Goal: Information Seeking & Learning: Learn about a topic

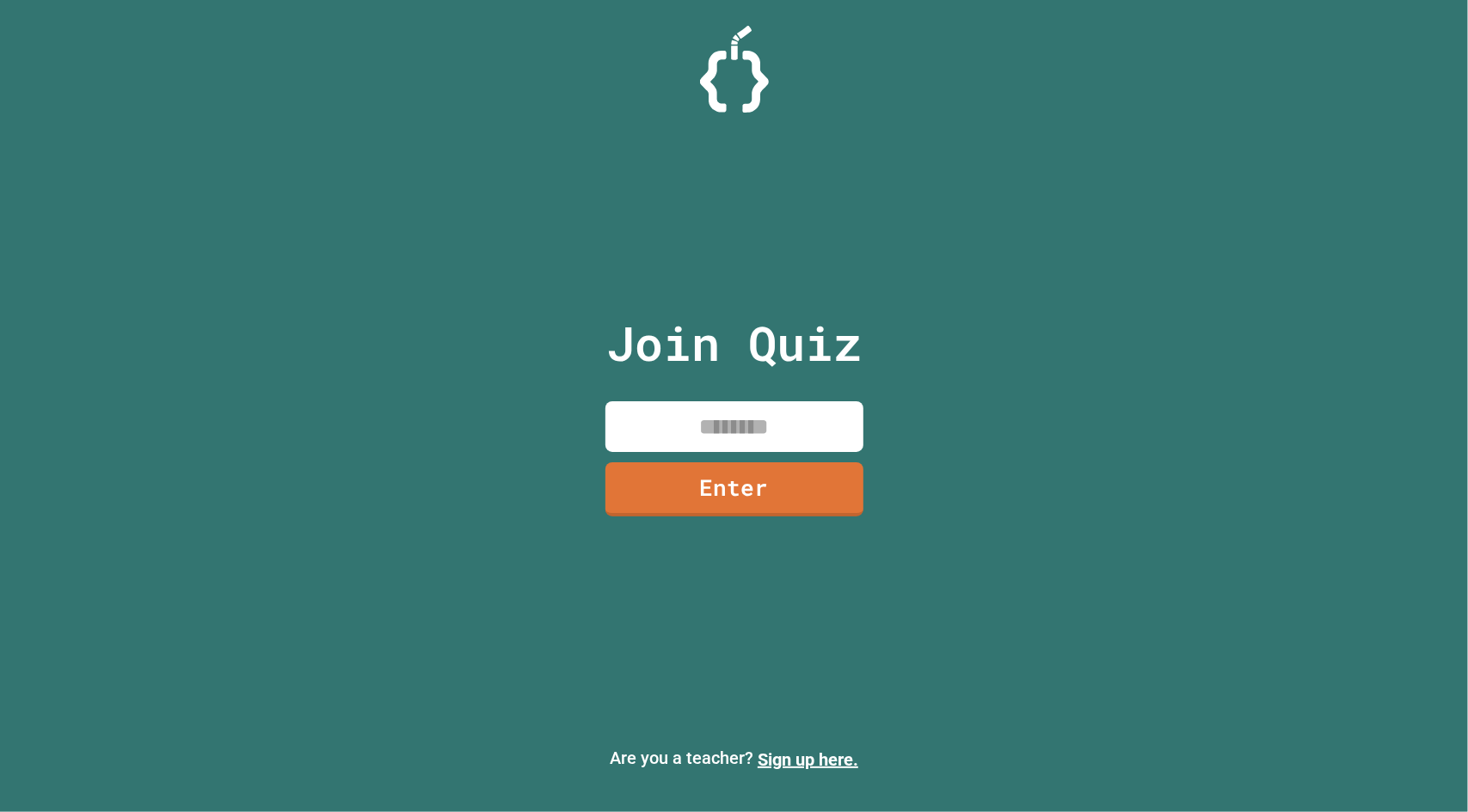
click at [730, 427] on input at bounding box center [734, 427] width 258 height 51
type input "********"
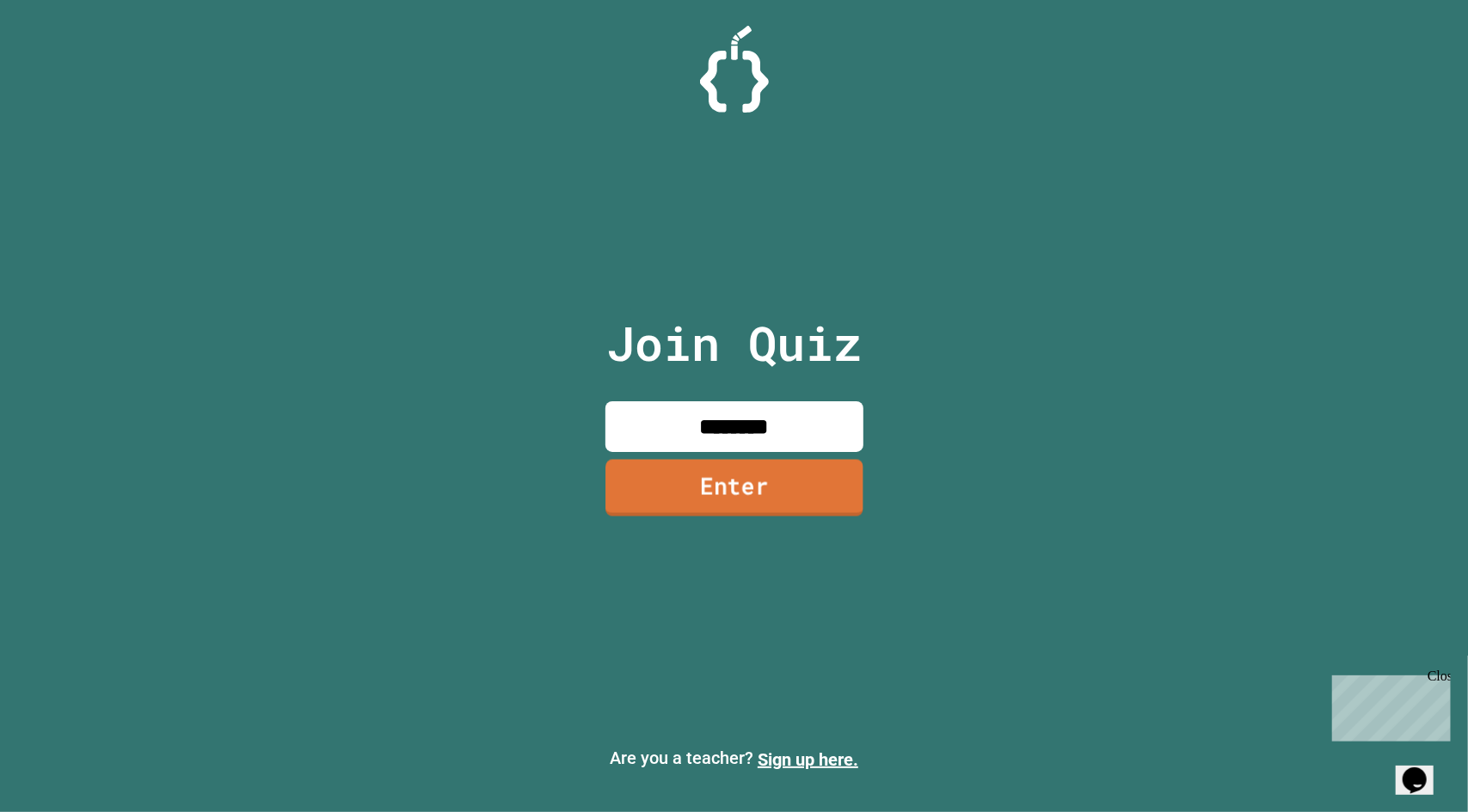
click at [844, 469] on link "Enter" at bounding box center [734, 488] width 258 height 57
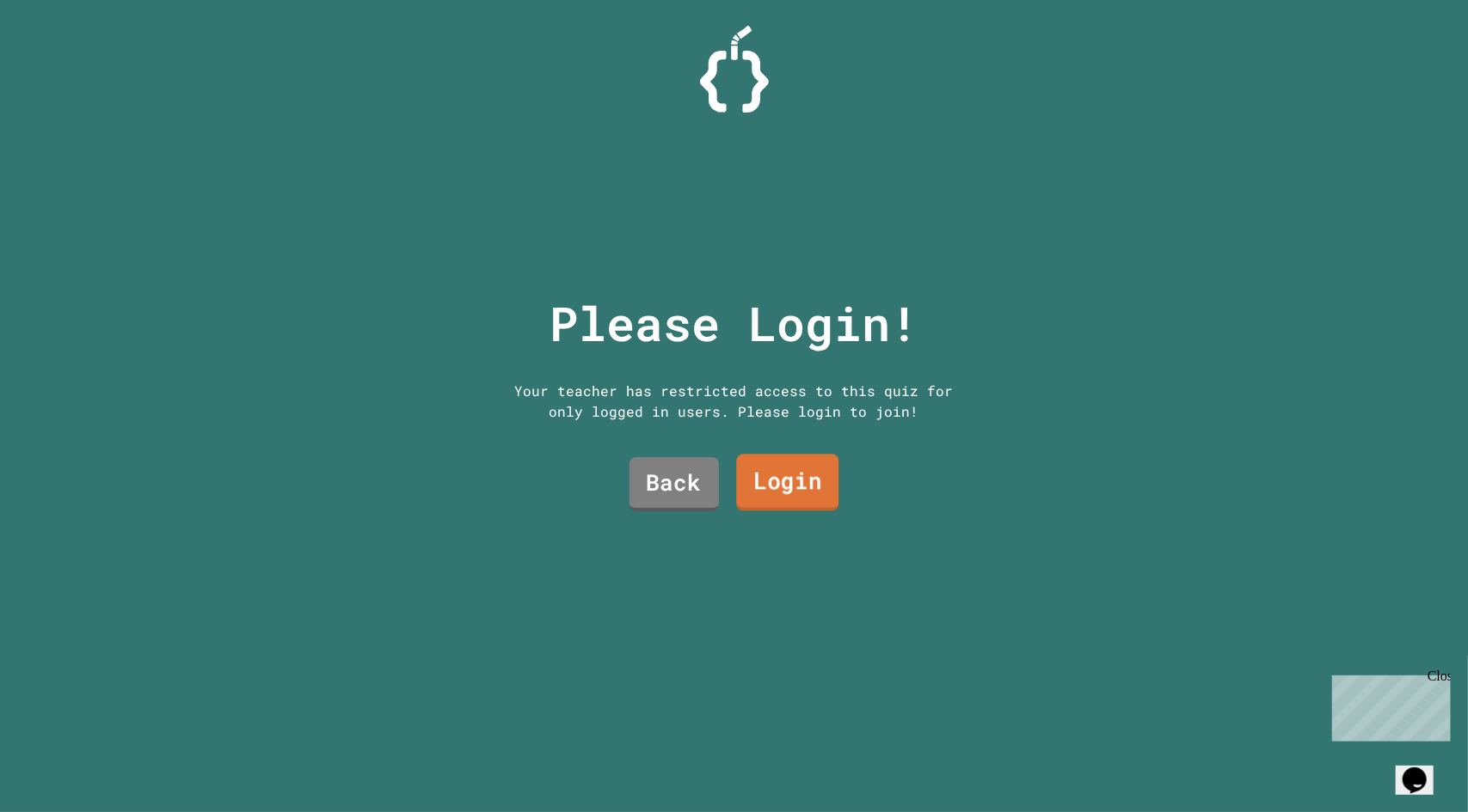
click at [768, 468] on link "Login" at bounding box center [787, 483] width 103 height 57
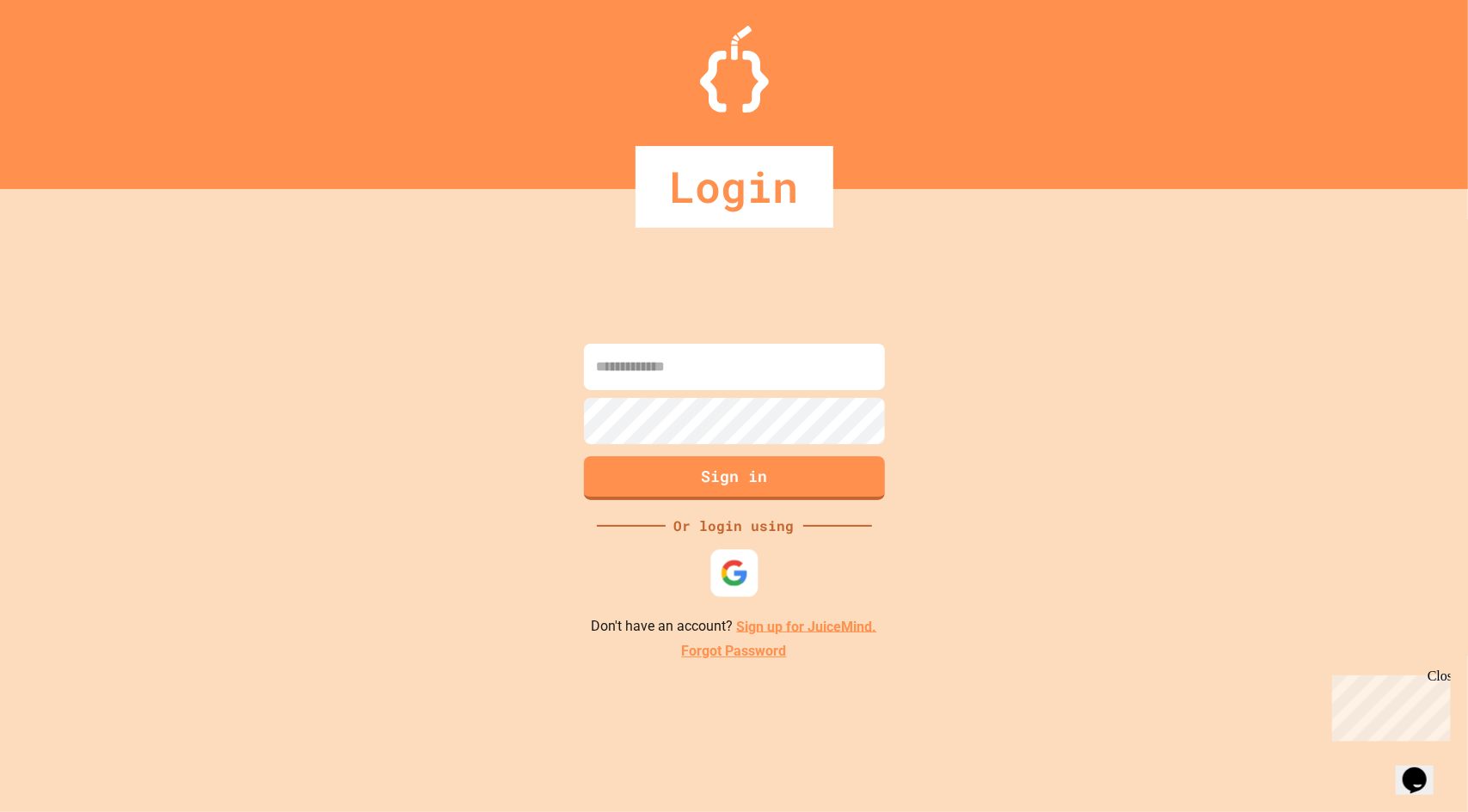
click at [730, 565] on img at bounding box center [733, 573] width 28 height 28
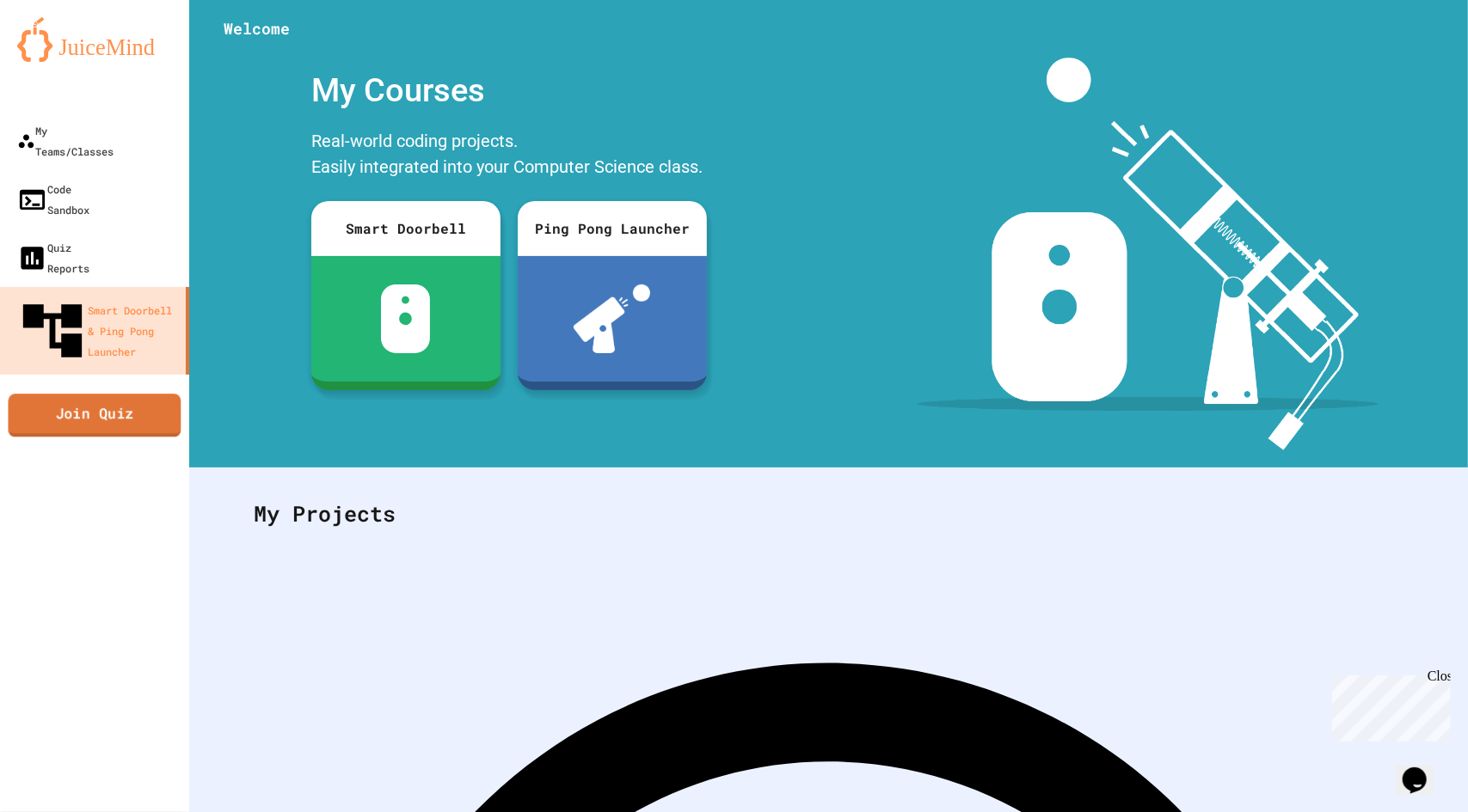
click at [110, 394] on link "Join Quiz" at bounding box center [94, 415] width 173 height 43
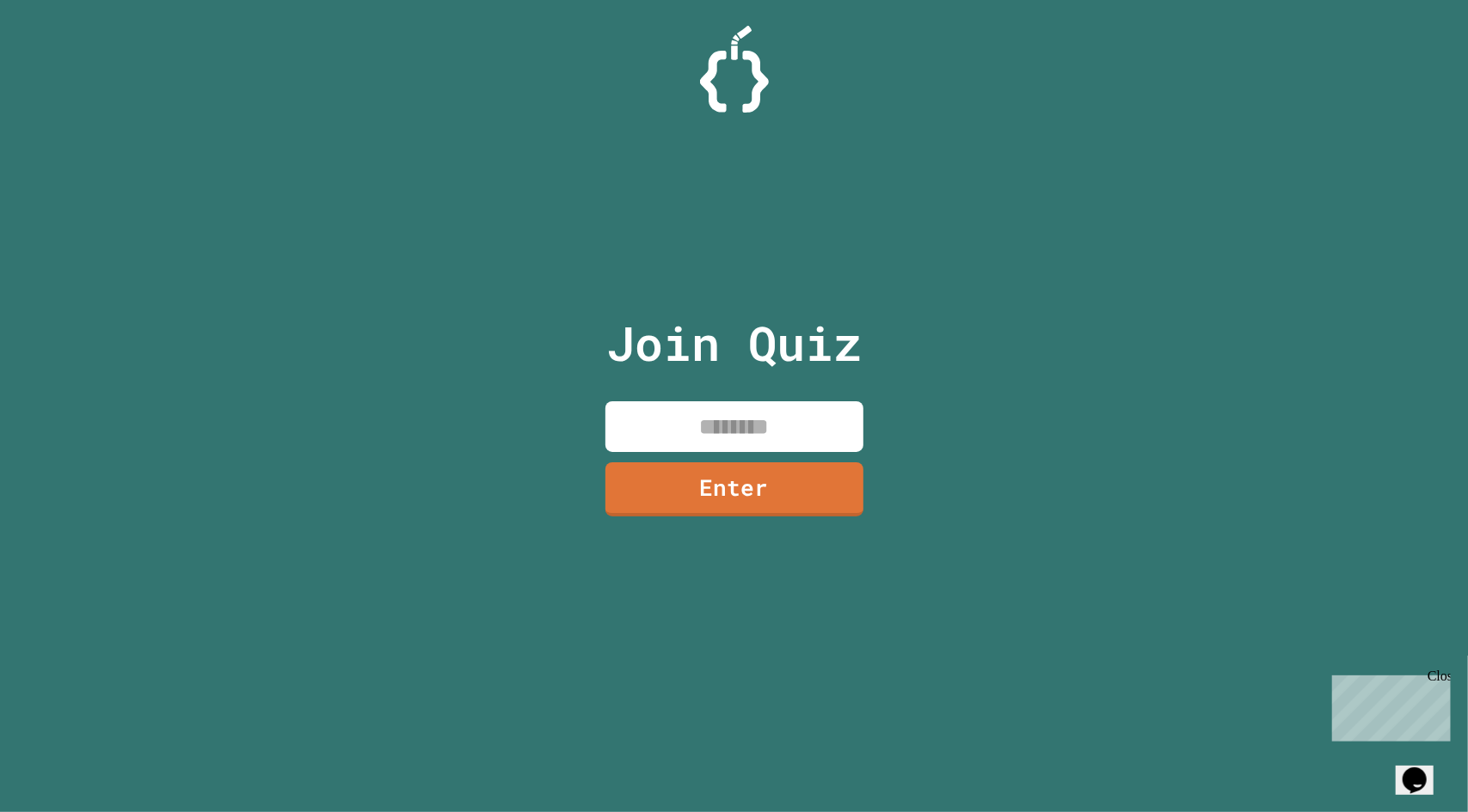
click at [670, 431] on input at bounding box center [734, 427] width 258 height 51
type input "********"
click at [712, 490] on link "Enter" at bounding box center [734, 488] width 248 height 57
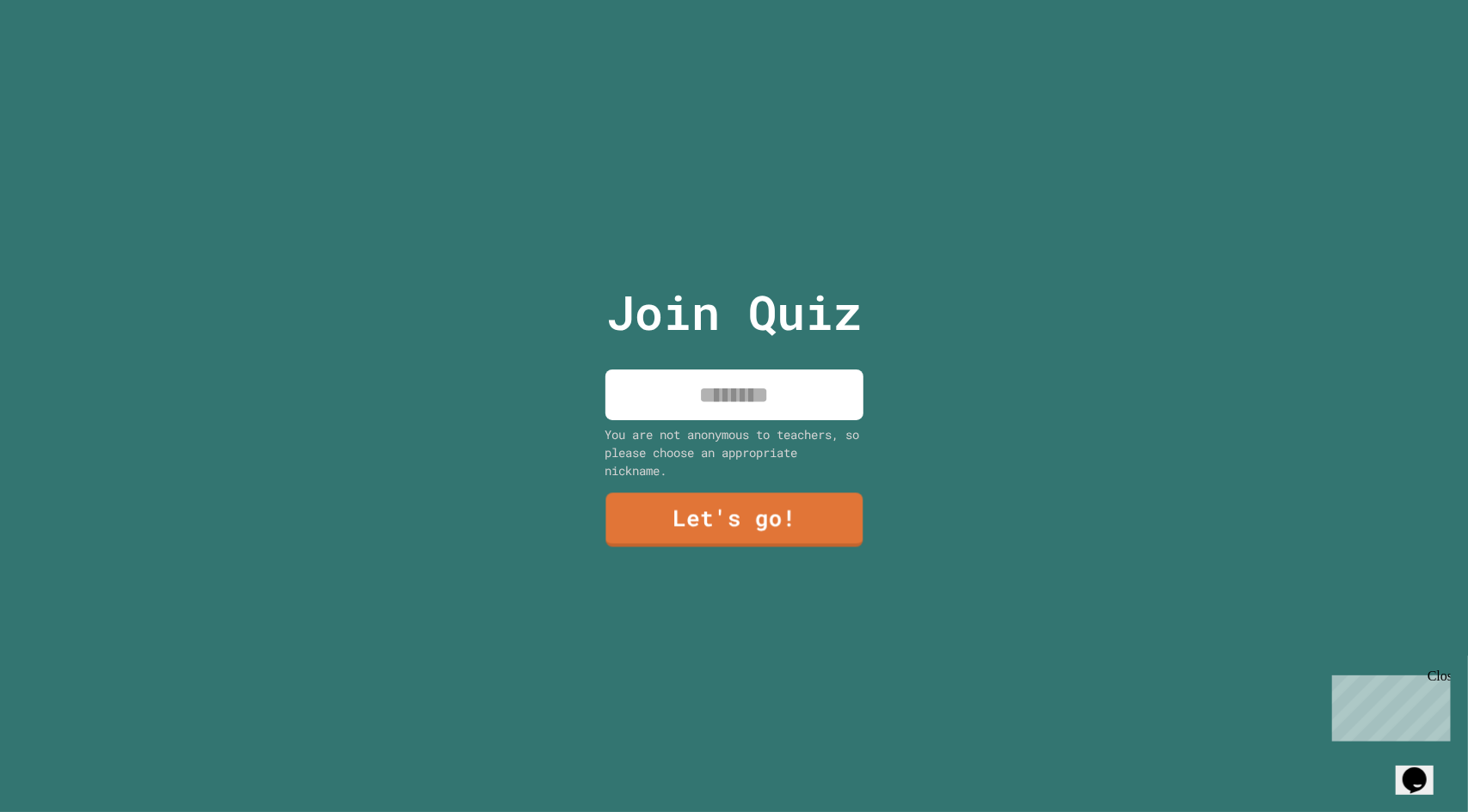
click at [734, 386] on input at bounding box center [734, 395] width 258 height 51
type input "***"
click at [709, 502] on link "Let's go!" at bounding box center [733, 519] width 259 height 57
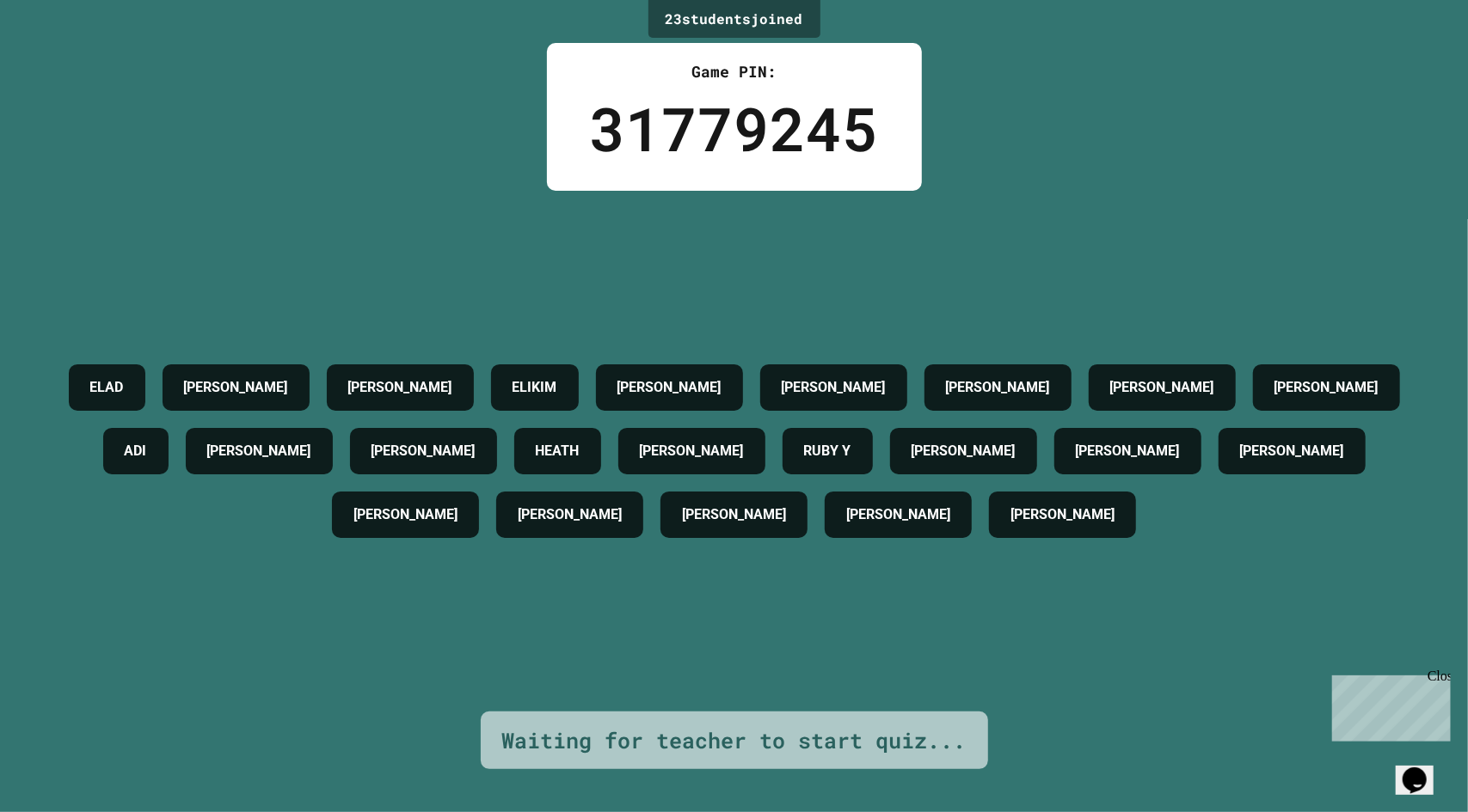
click at [1400, 278] on div "[PERSON_NAME] [PERSON_NAME] [PERSON_NAME] L [PERSON_NAME] [PERSON_NAME] CHLOE […" at bounding box center [734, 450] width 1382 height 521
click at [911, 661] on div "[PERSON_NAME] [PERSON_NAME] [PERSON_NAME] L [PERSON_NAME] [PERSON_NAME] CHLOE […" at bounding box center [734, 450] width 1382 height 521
type textarea "**********"
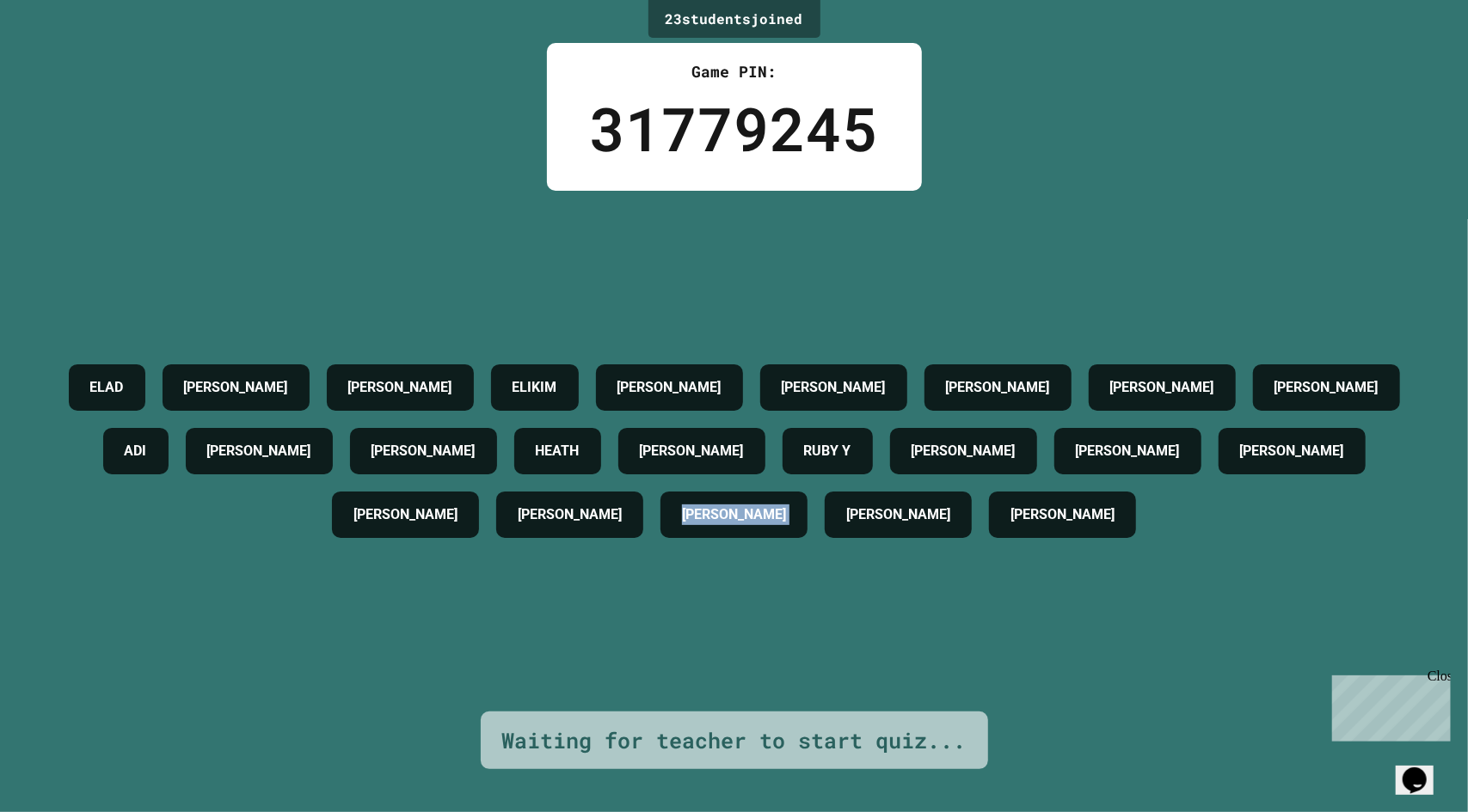
click at [911, 661] on div "[PERSON_NAME] [PERSON_NAME] [PERSON_NAME] L [PERSON_NAME] [PERSON_NAME] CHLOE […" at bounding box center [734, 450] width 1382 height 521
click at [779, 655] on div "[PERSON_NAME] [PERSON_NAME] [PERSON_NAME] L [PERSON_NAME] [PERSON_NAME] CHLOE […" at bounding box center [734, 450] width 1382 height 521
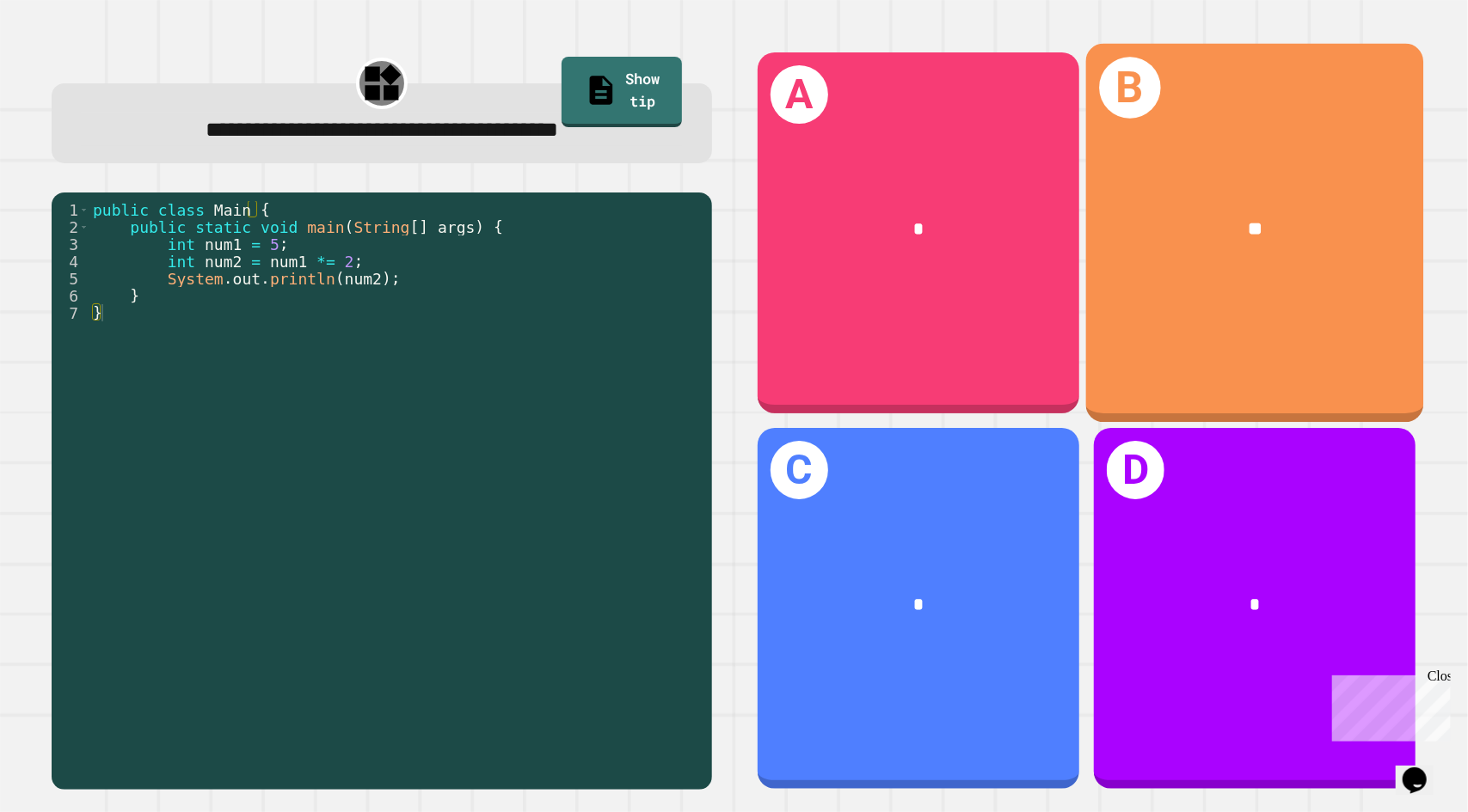
click at [1193, 314] on div "B **" at bounding box center [1254, 234] width 338 height 379
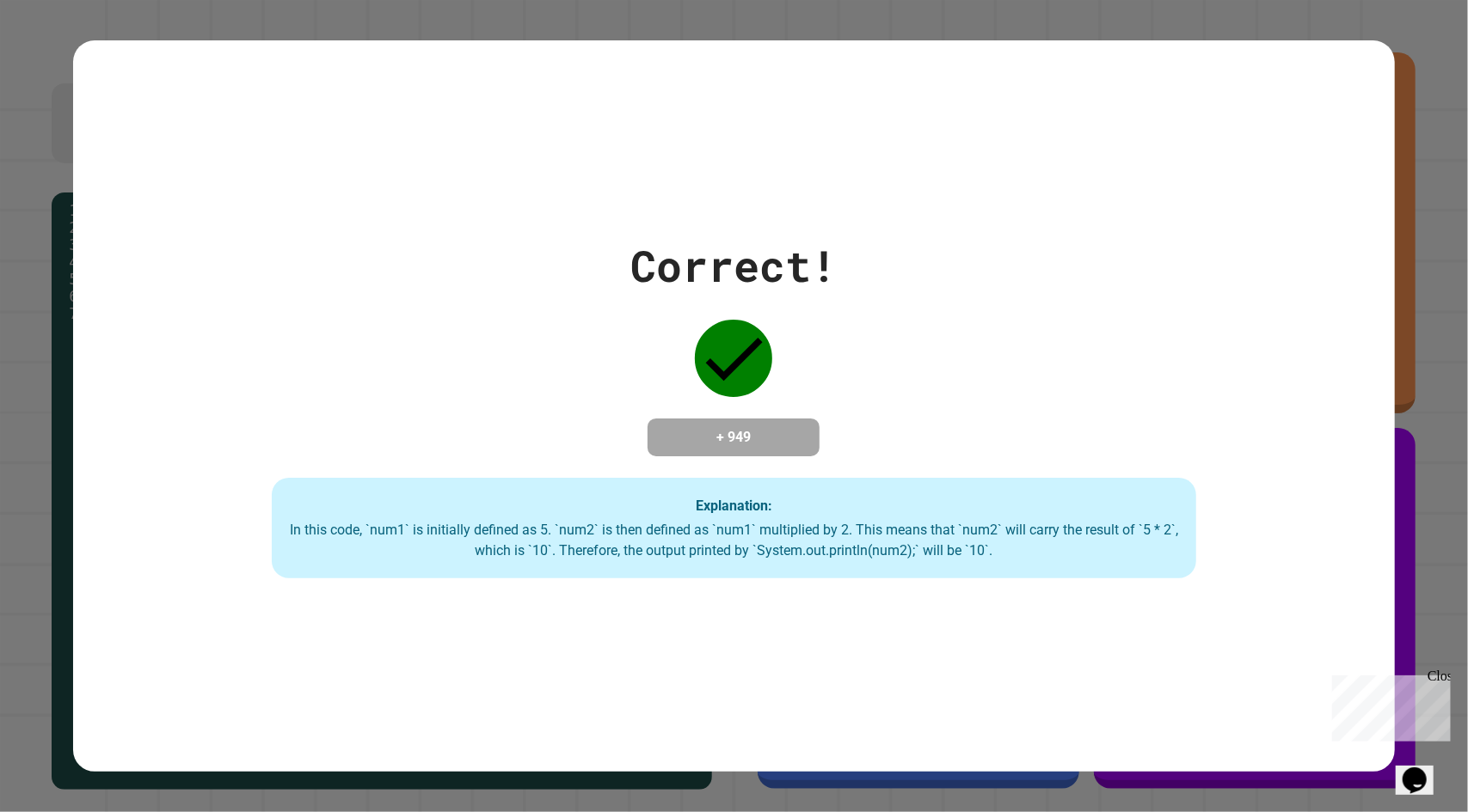
click at [923, 576] on div "Explanation: In this code, `num1` is initially defined as 5. `num2` is then def…" at bounding box center [734, 529] width 925 height 102
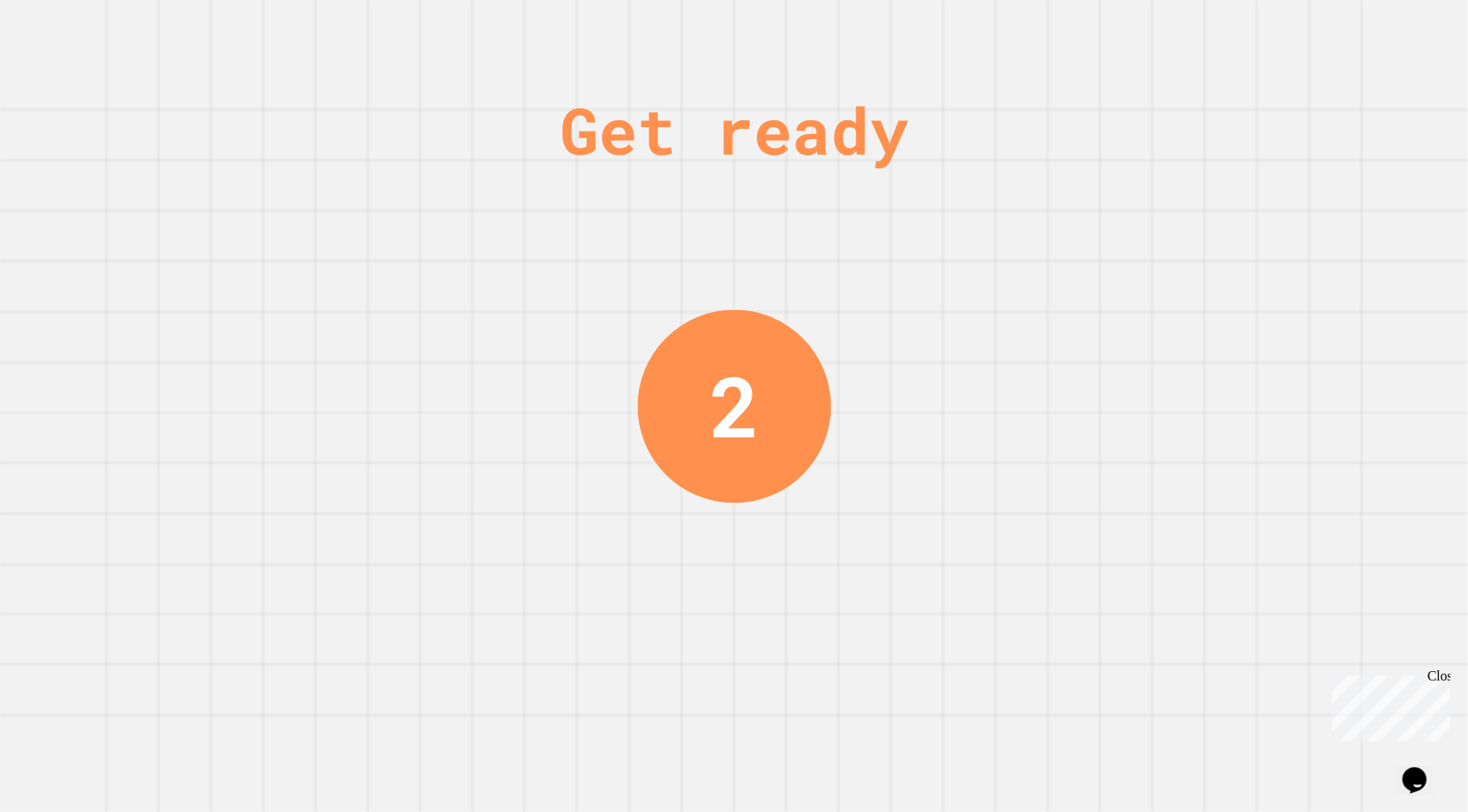
click at [805, 374] on div "2" at bounding box center [734, 406] width 194 height 193
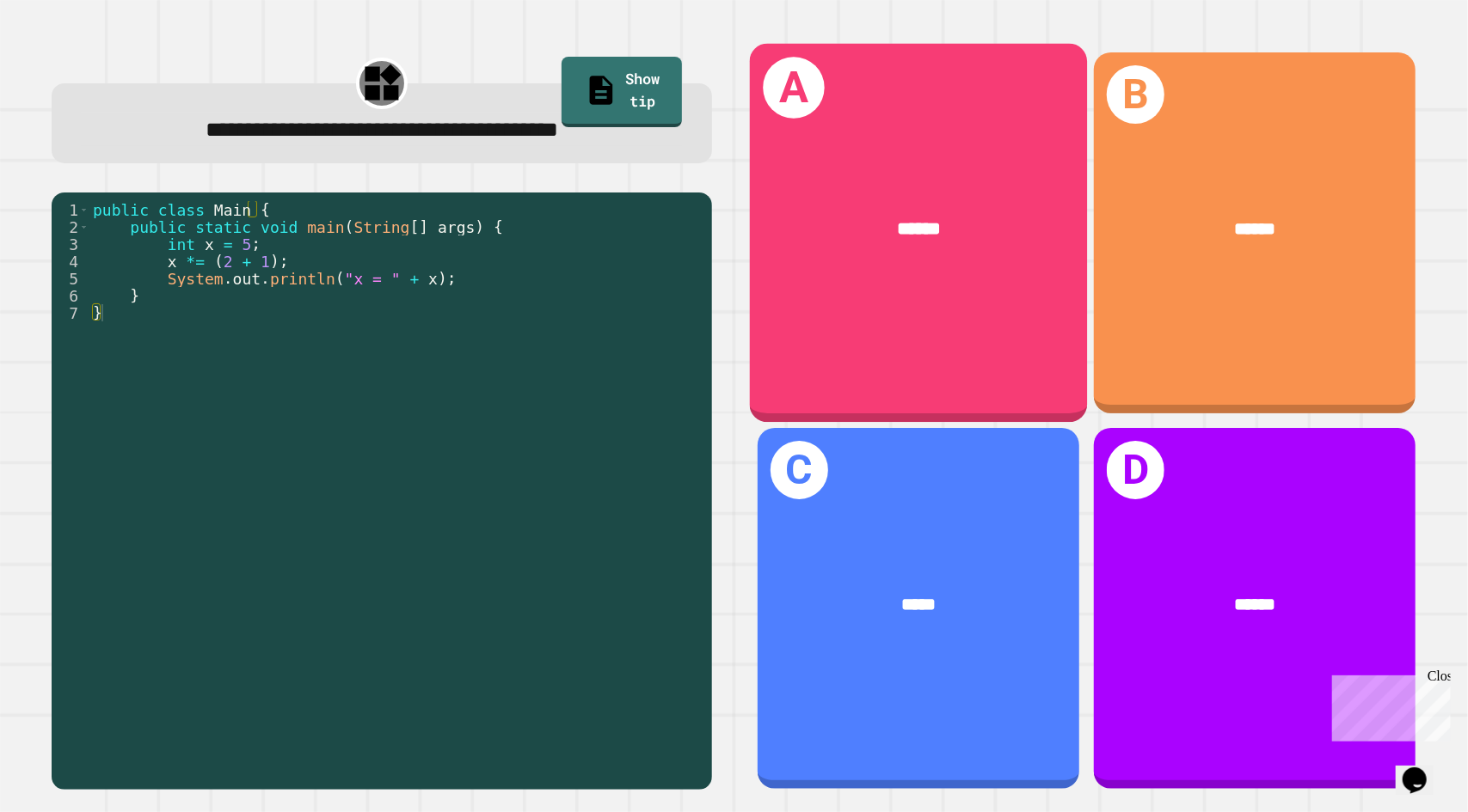
click at [904, 343] on div "A ******" at bounding box center [918, 234] width 338 height 379
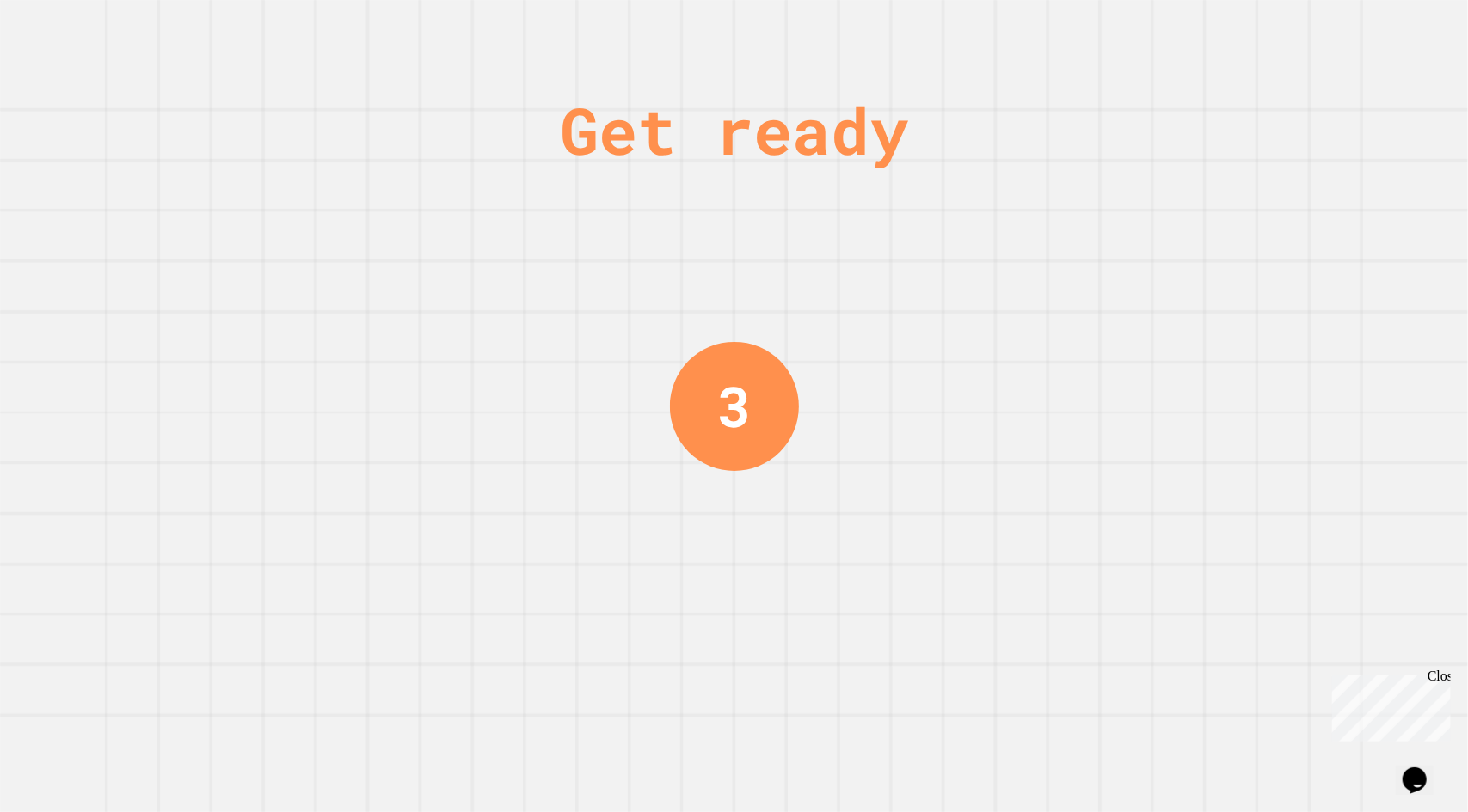
click at [698, 479] on div "Get ready 3" at bounding box center [734, 406] width 129 height 812
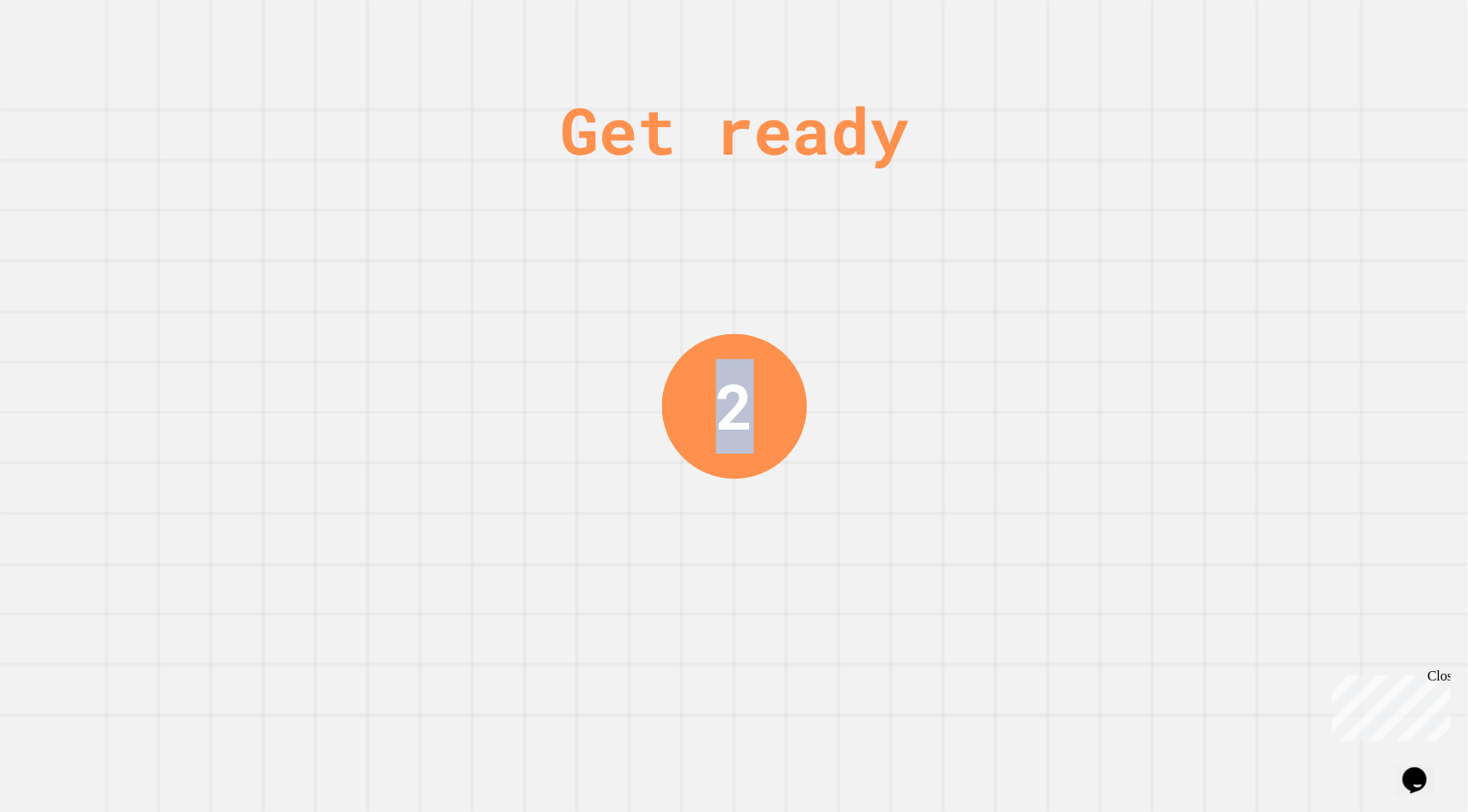
click at [698, 479] on div "Get ready 2" at bounding box center [734, 406] width 129 height 812
click at [698, 479] on div "2" at bounding box center [733, 406] width 146 height 146
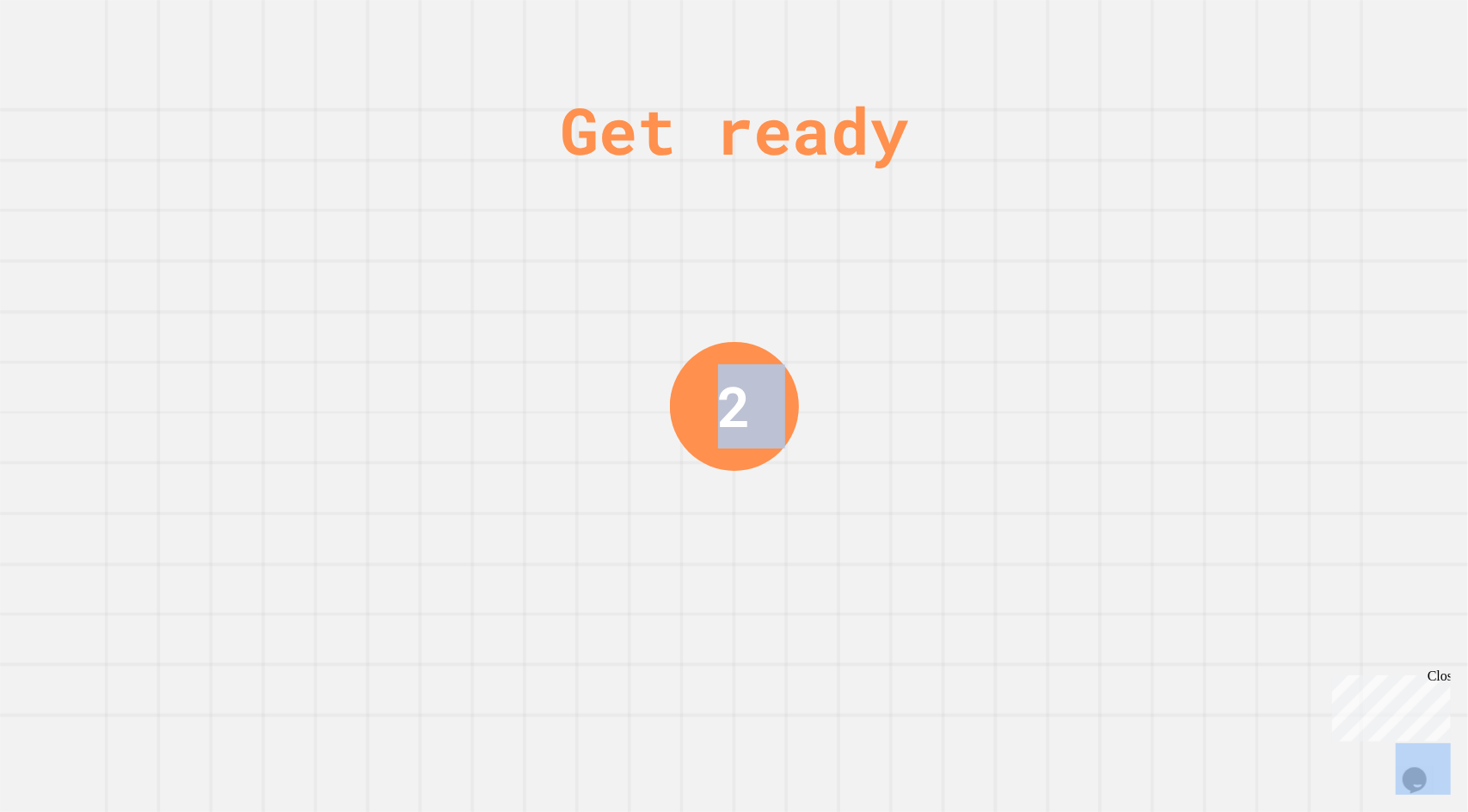
click at [600, 469] on div "Get ready 2" at bounding box center [734, 406] width 1468 height 812
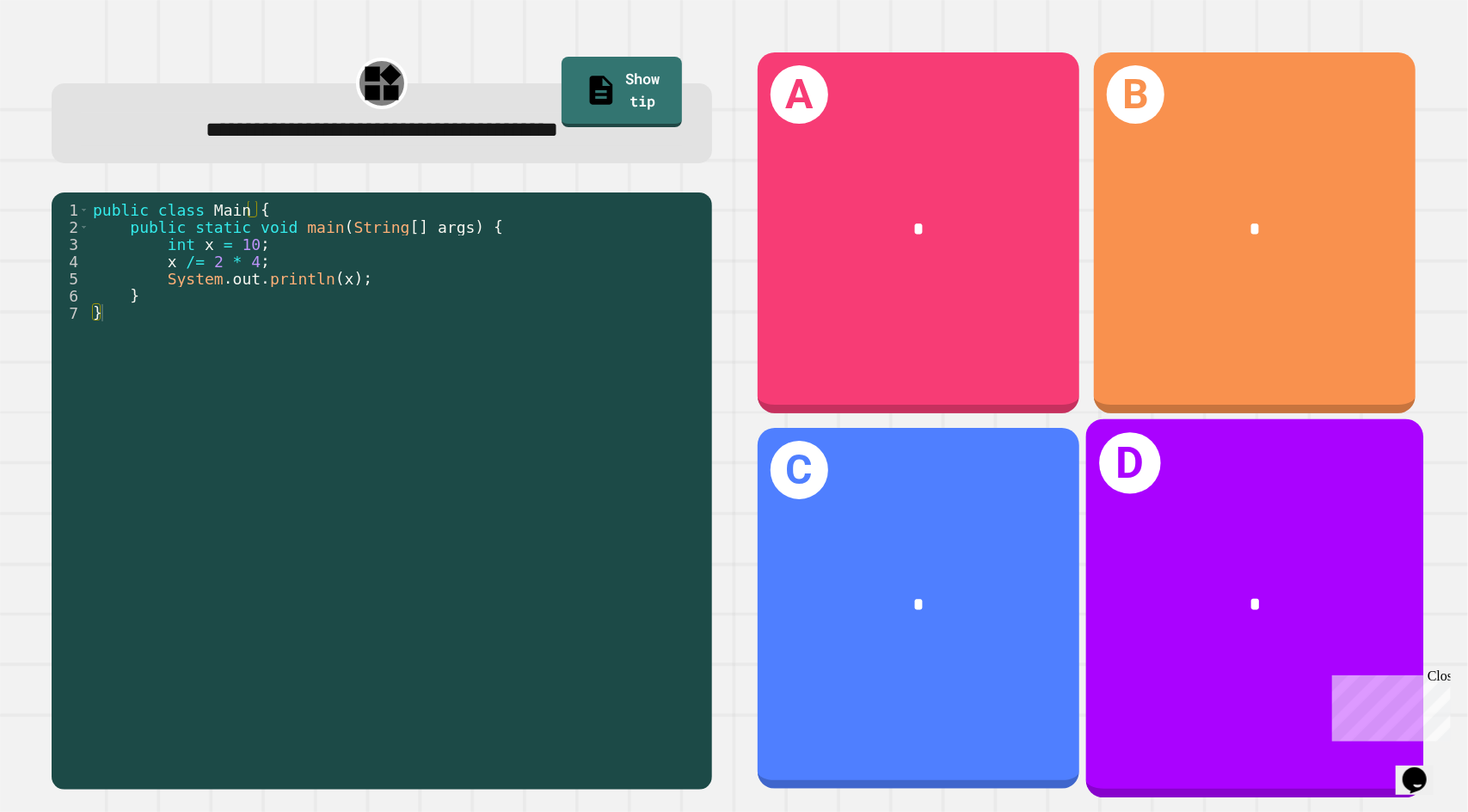
click at [1274, 590] on div "*" at bounding box center [1254, 604] width 263 height 27
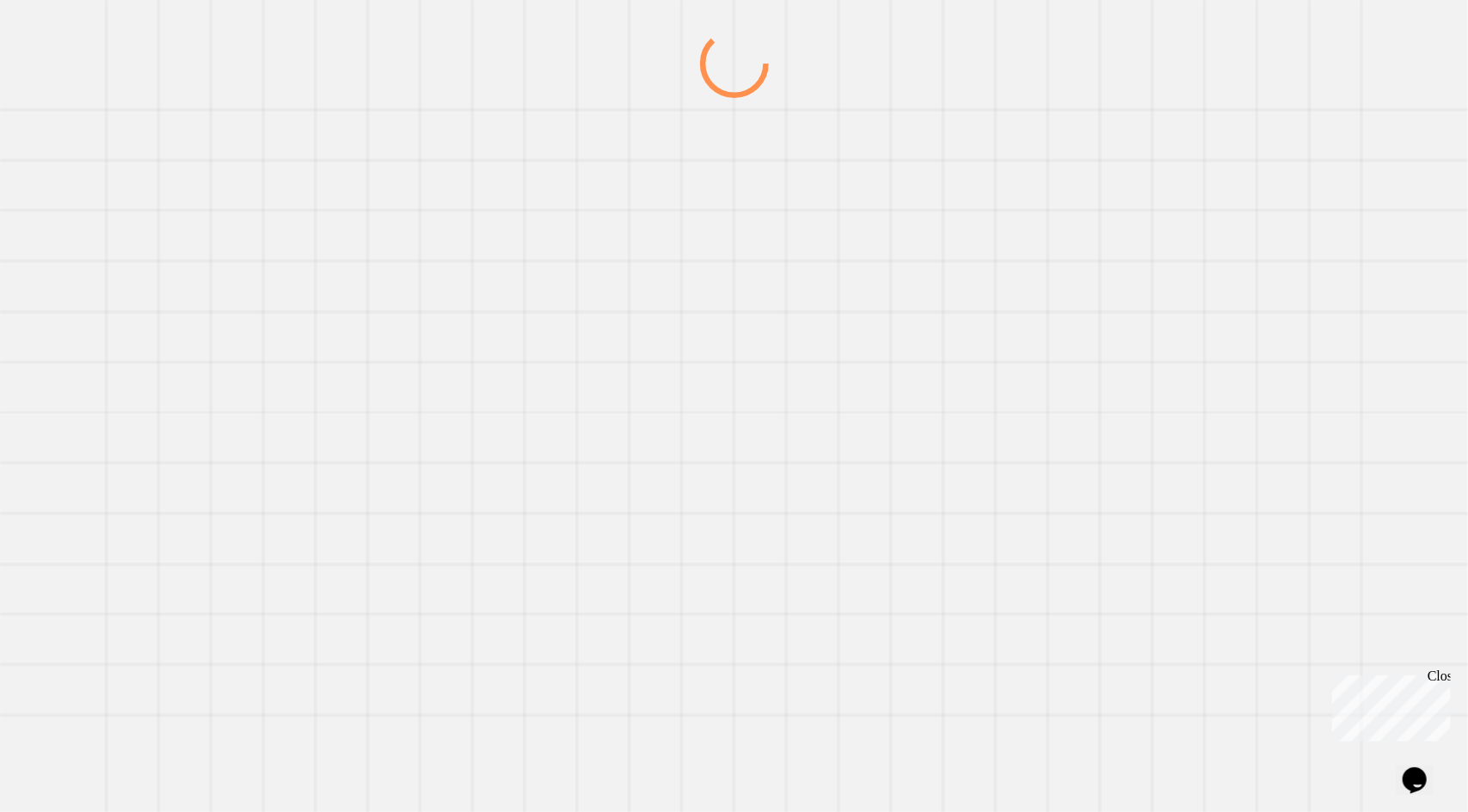
click at [1274, 588] on div at bounding box center [734, 420] width 1409 height 783
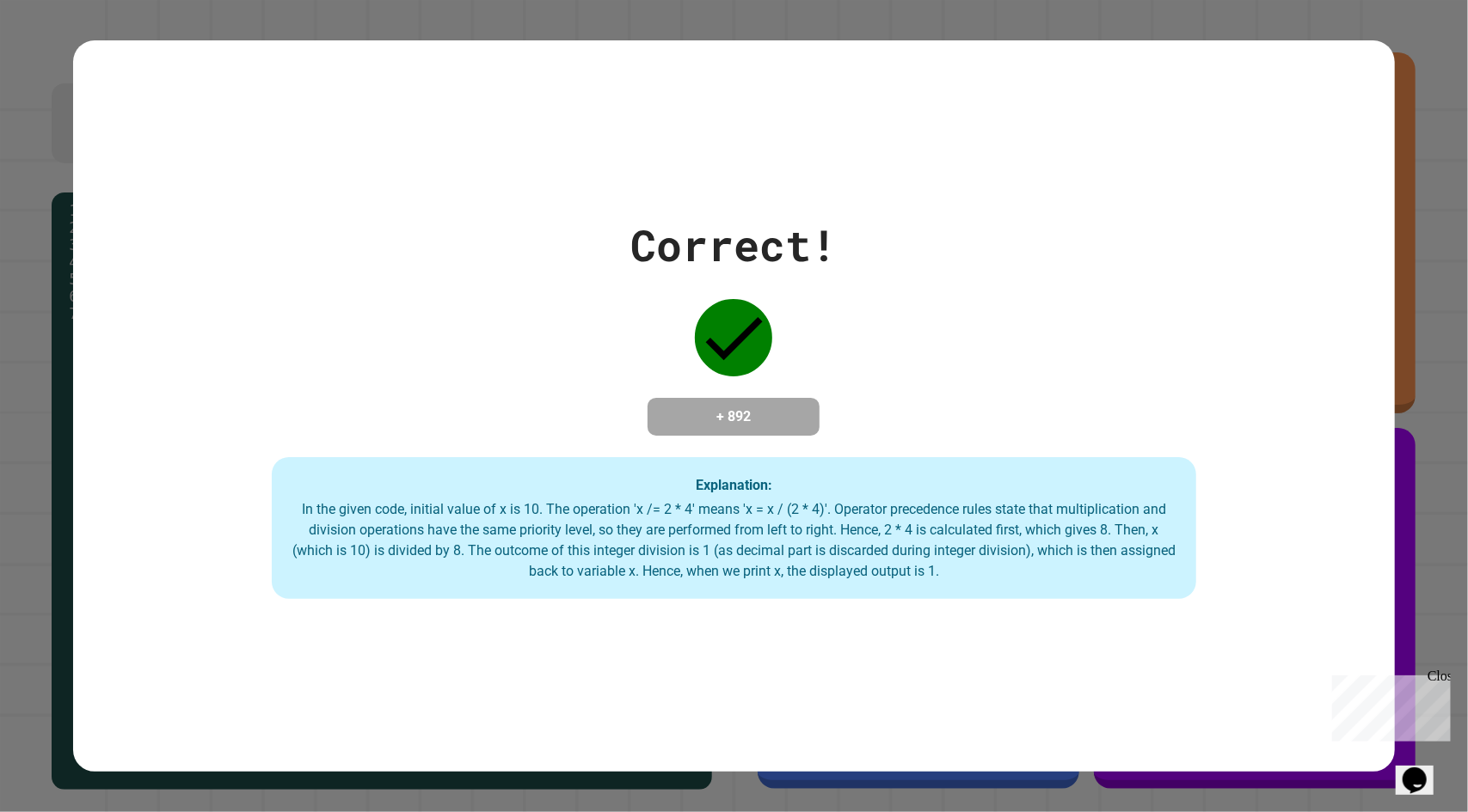
click at [1018, 524] on div "In the given code, initial value of x is 10. The operation 'x /= 2 * 4' means '…" at bounding box center [734, 540] width 889 height 82
click at [840, 456] on div "Correct! + 892 Explanation: In the given code, initial value of x is 10. The op…" at bounding box center [733, 406] width 1320 height 387
click at [868, 565] on div "In the given code, initial value of x is 10. The operation 'x /= 2 * 4' means '…" at bounding box center [734, 540] width 889 height 82
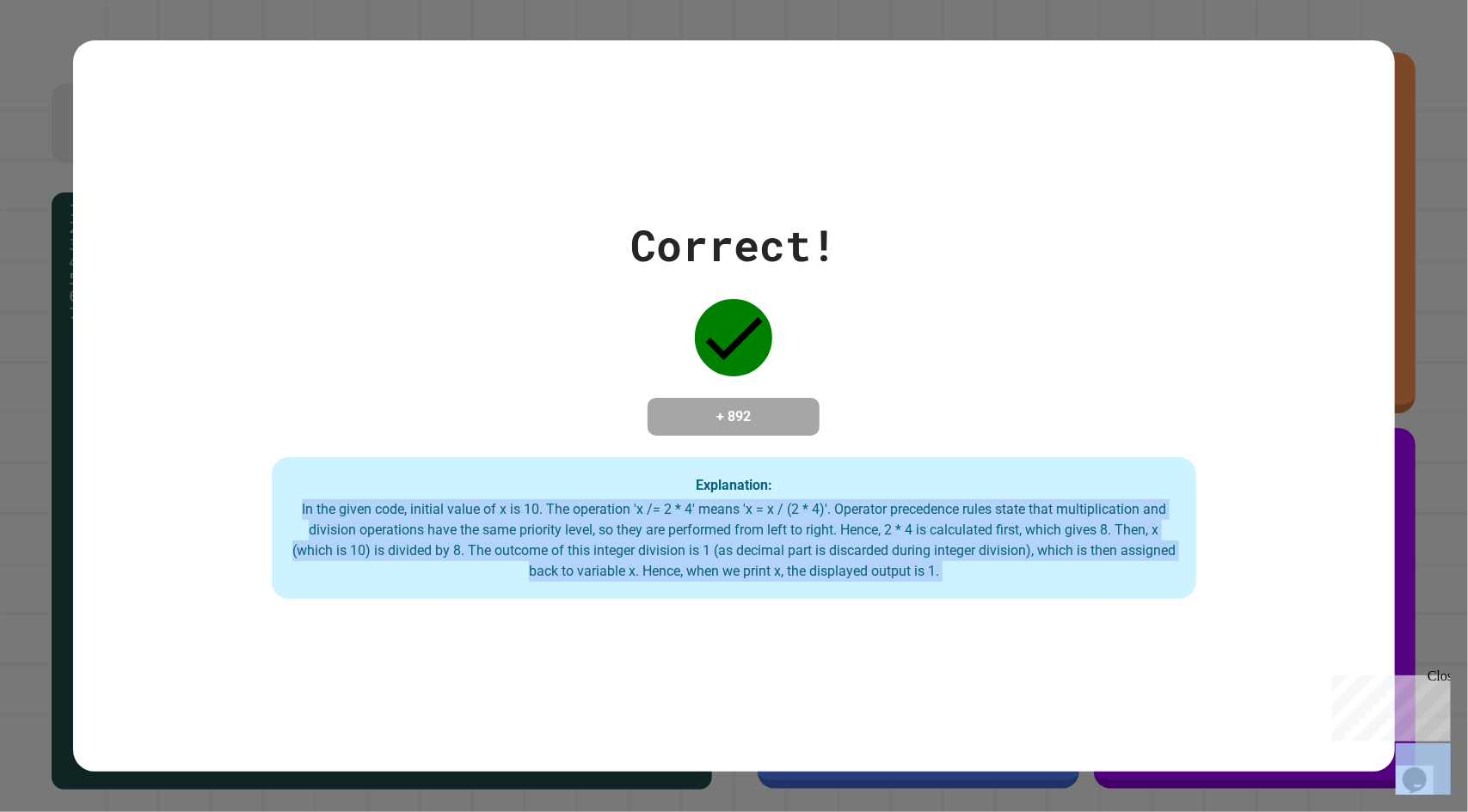
click at [868, 565] on div "In the given code, initial value of x is 10. The operation 'x /= 2 * 4' means '…" at bounding box center [734, 540] width 889 height 82
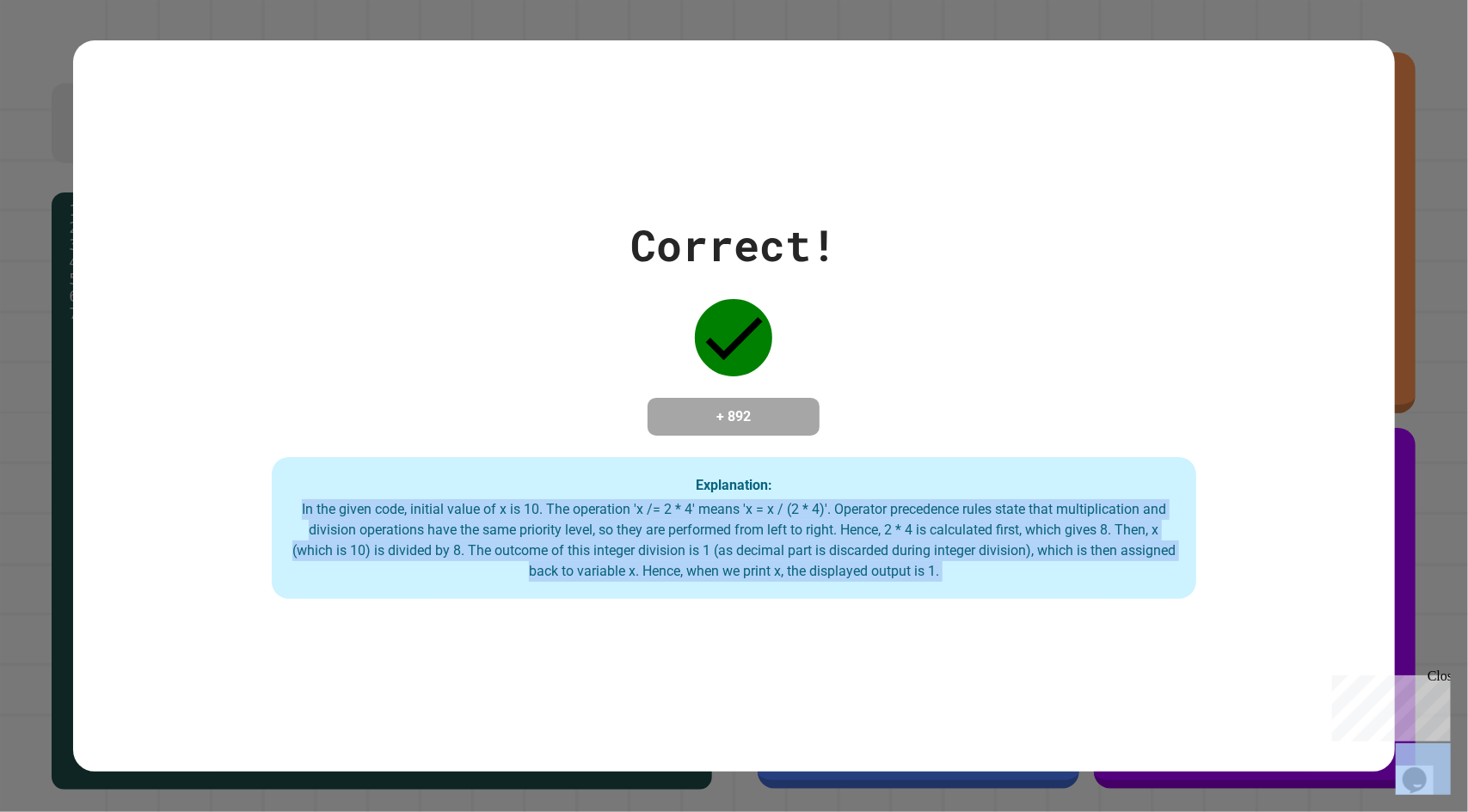
click at [850, 563] on div "In the given code, initial value of x is 10. The operation 'x /= 2 * 4' means '…" at bounding box center [734, 540] width 889 height 82
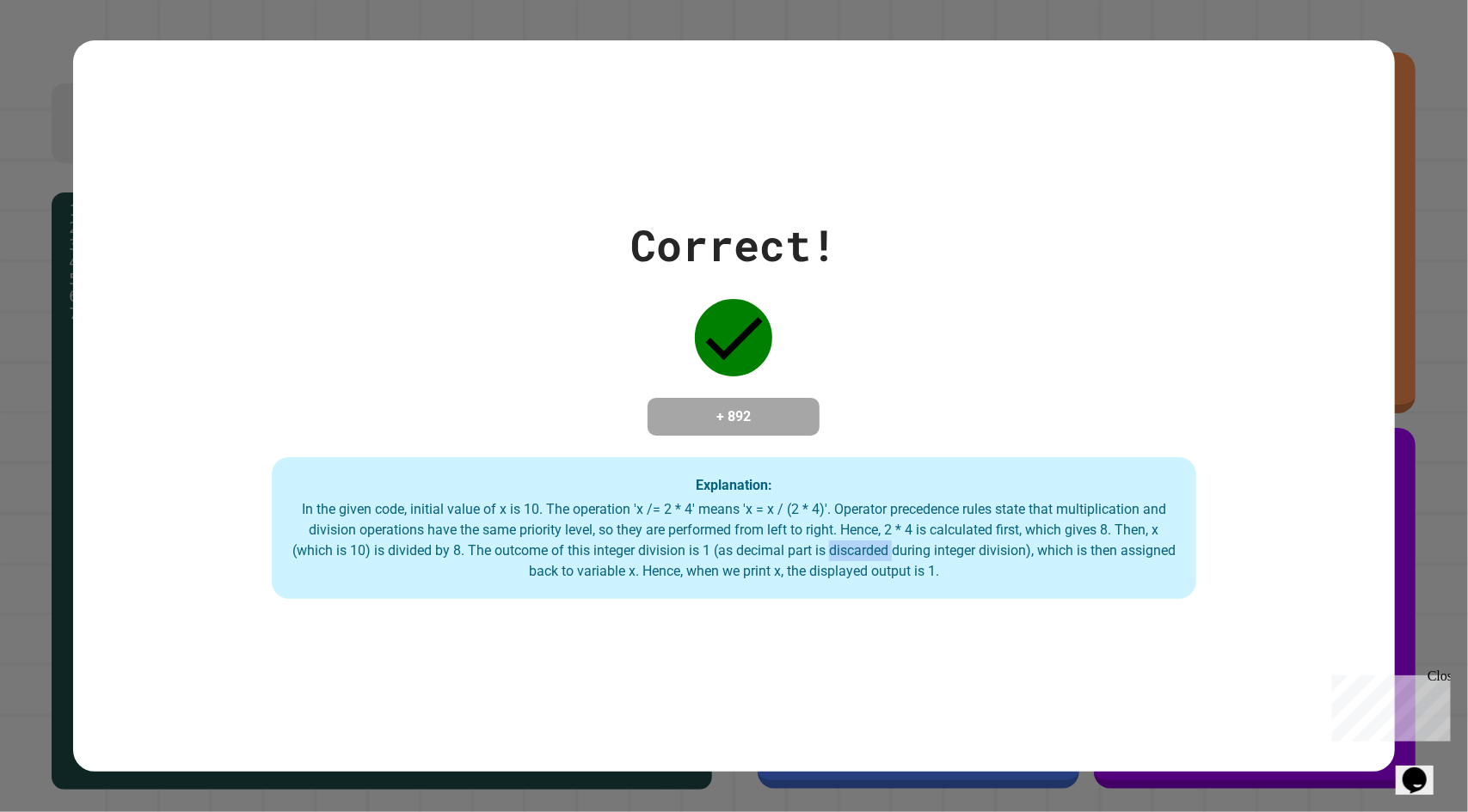
click at [850, 563] on div "In the given code, initial value of x is 10. The operation 'x /= 2 * 4' means '…" at bounding box center [734, 540] width 889 height 82
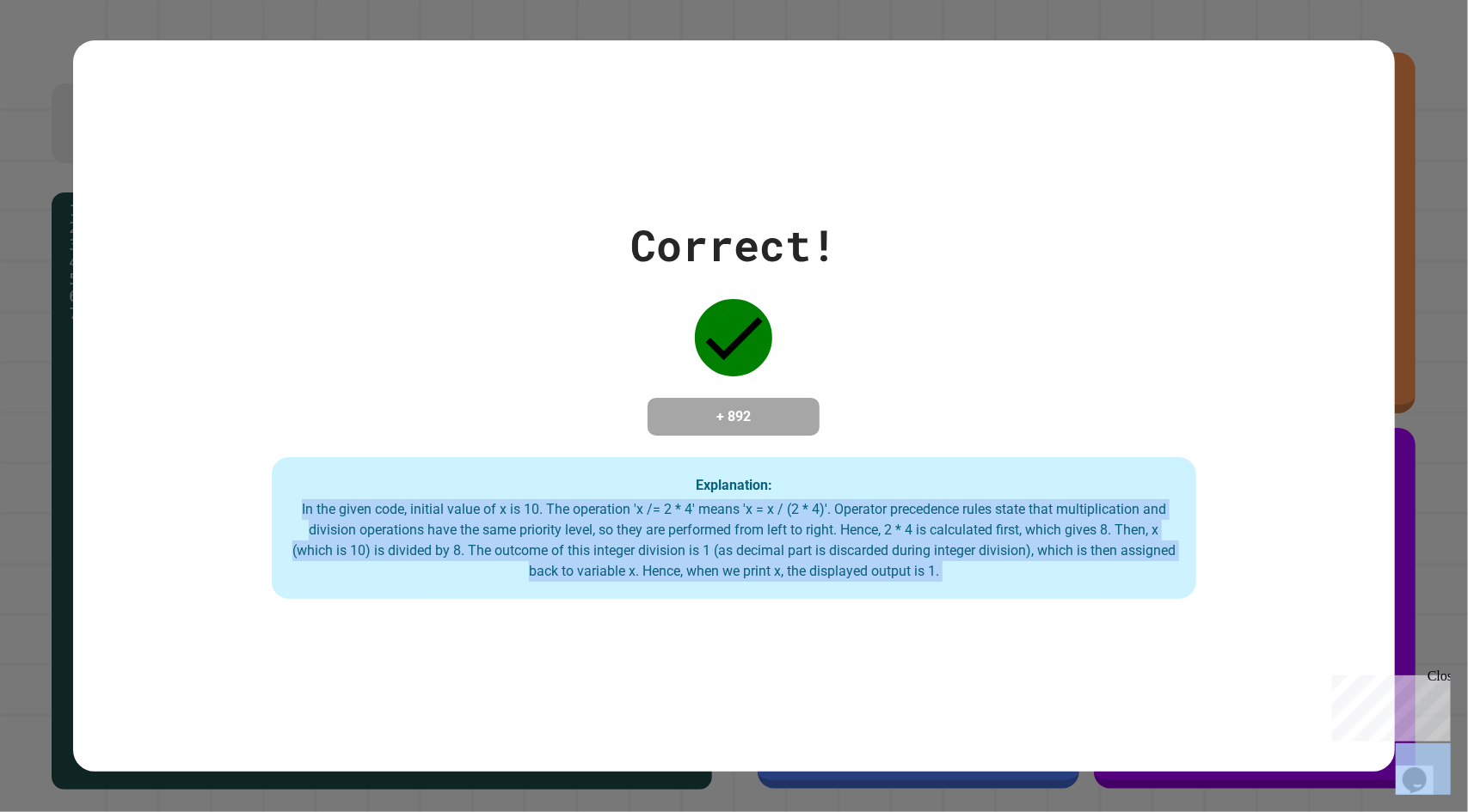
click at [850, 563] on div "In the given code, initial value of x is 10. The operation 'x /= 2 * 4' means '…" at bounding box center [734, 540] width 889 height 82
click at [835, 553] on div "In the given code, initial value of x is 10. The operation 'x /= 2 * 4' means '…" at bounding box center [734, 540] width 889 height 82
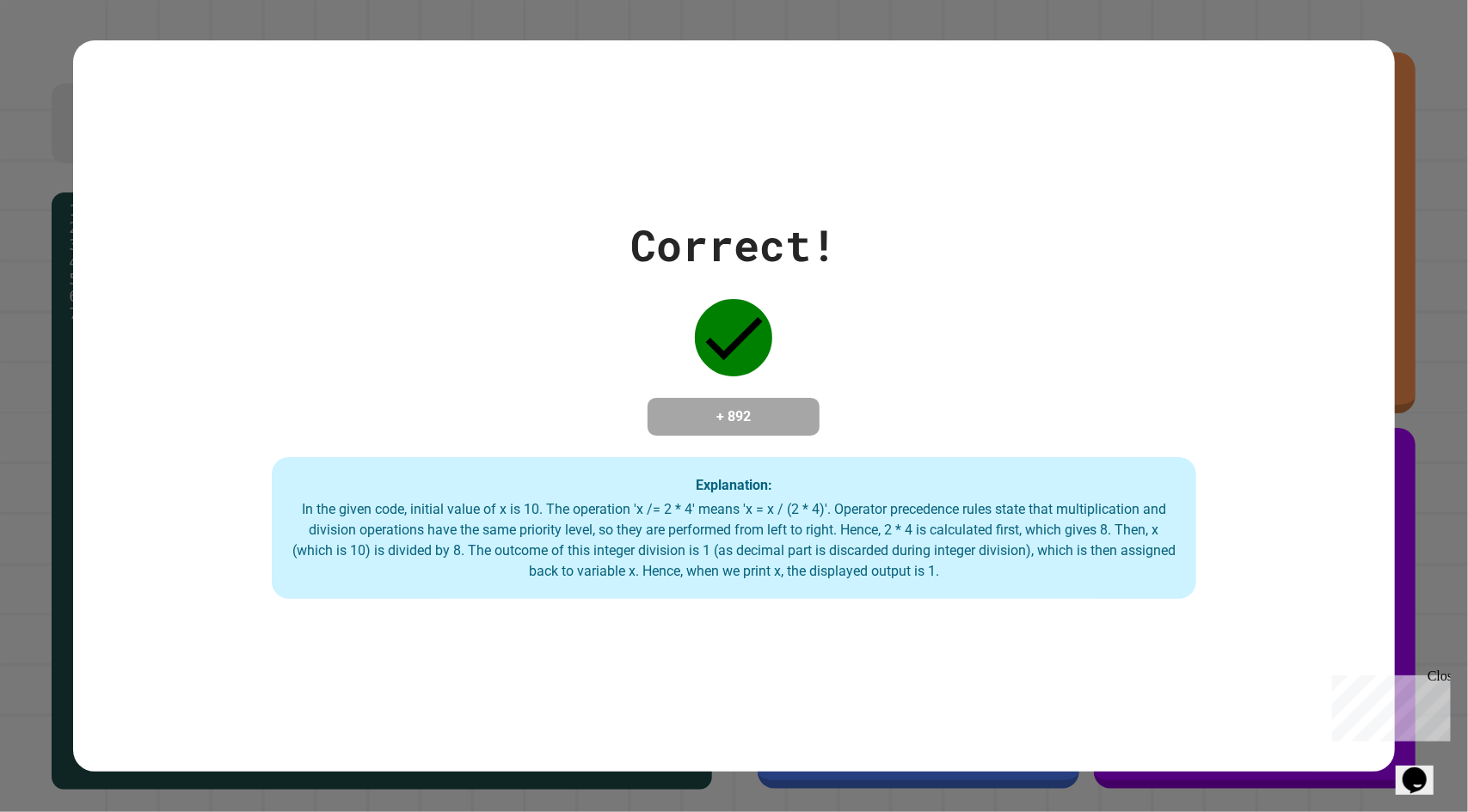
click at [835, 553] on div "In the given code, initial value of x is 10. The operation 'x /= 2 * 4' means '…" at bounding box center [734, 540] width 889 height 82
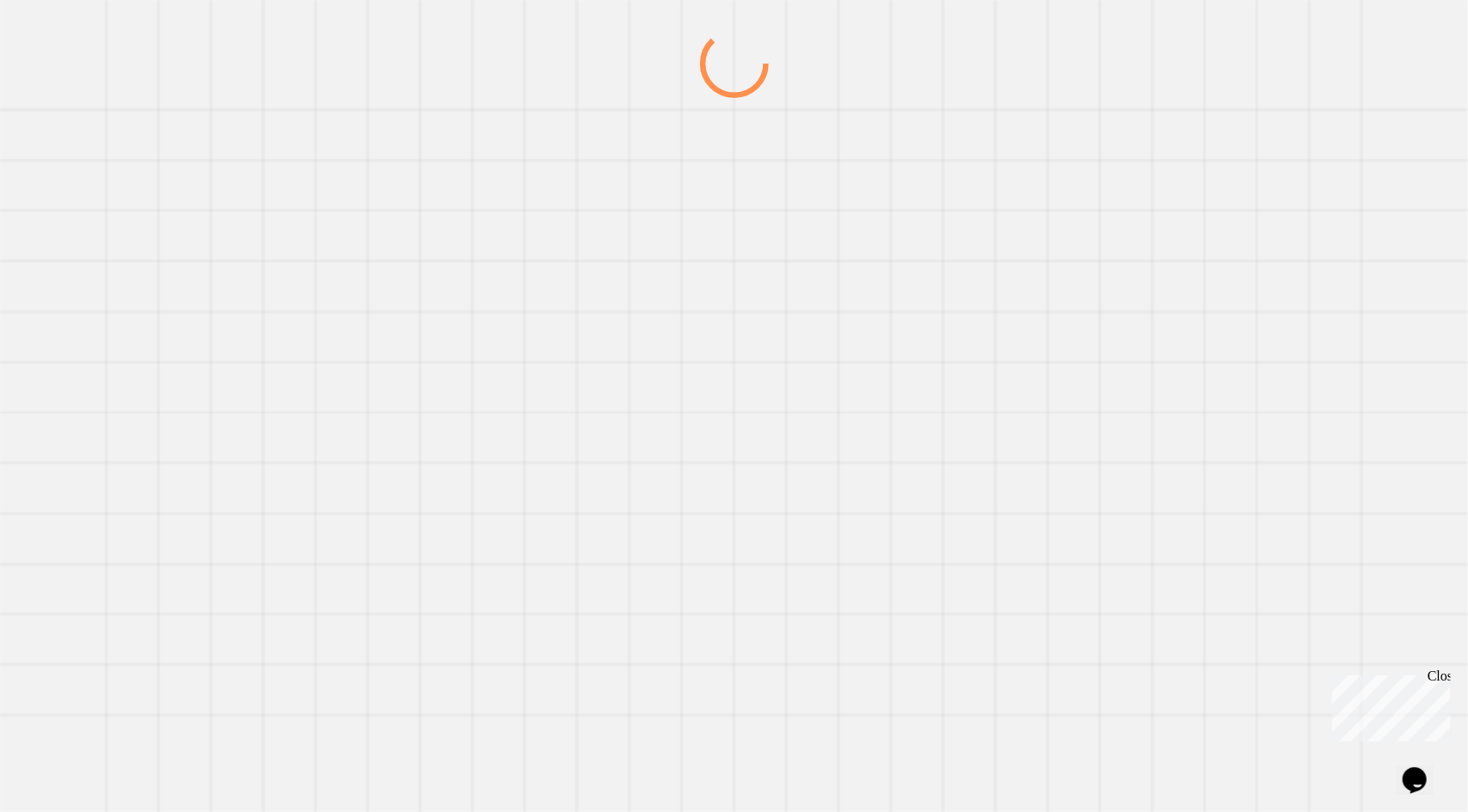
click at [349, 332] on div at bounding box center [734, 420] width 1409 height 783
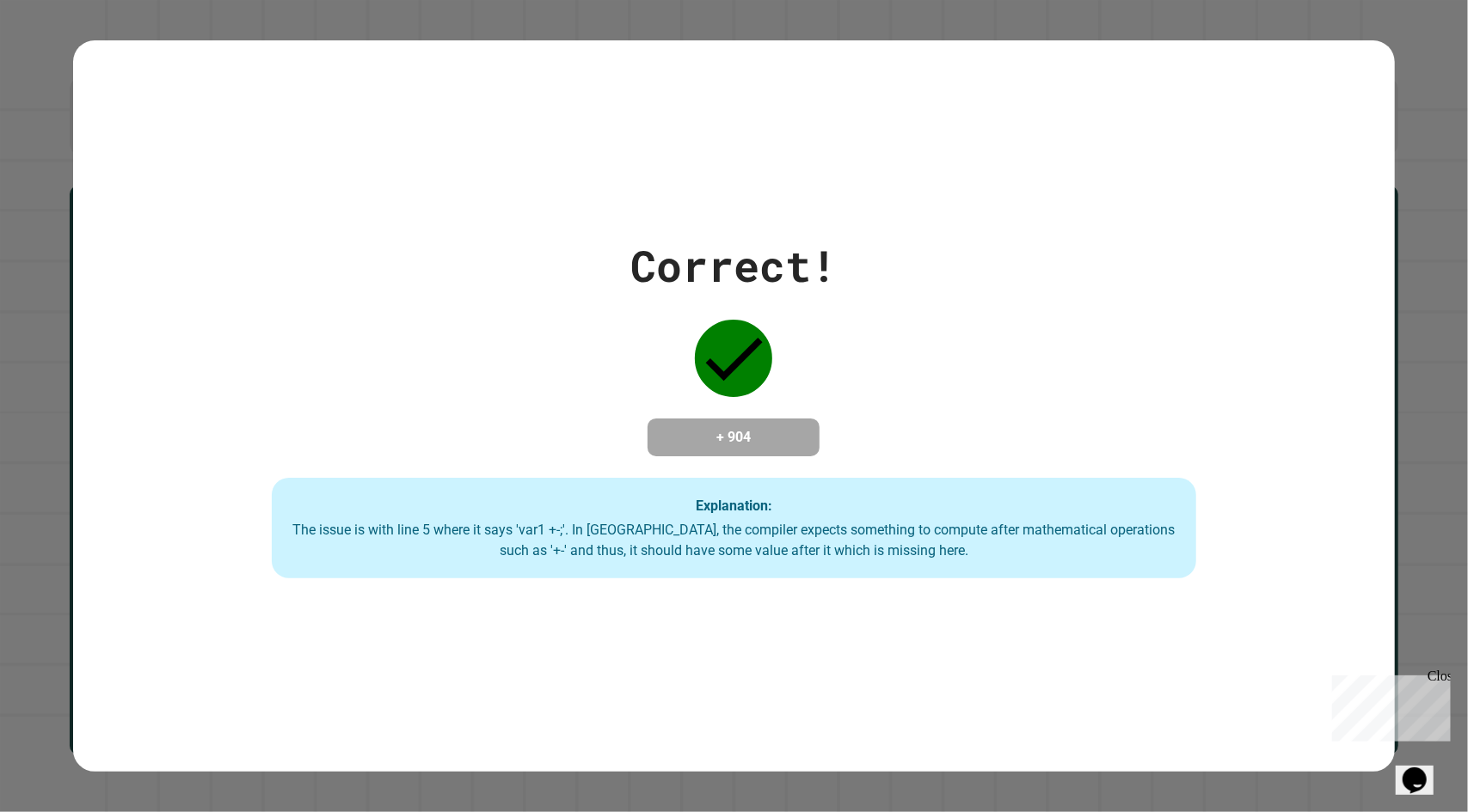
click at [922, 561] on div "The issue is with line 5 where it says 'var1 +-;'. In [GEOGRAPHIC_DATA], the co…" at bounding box center [734, 540] width 889 height 41
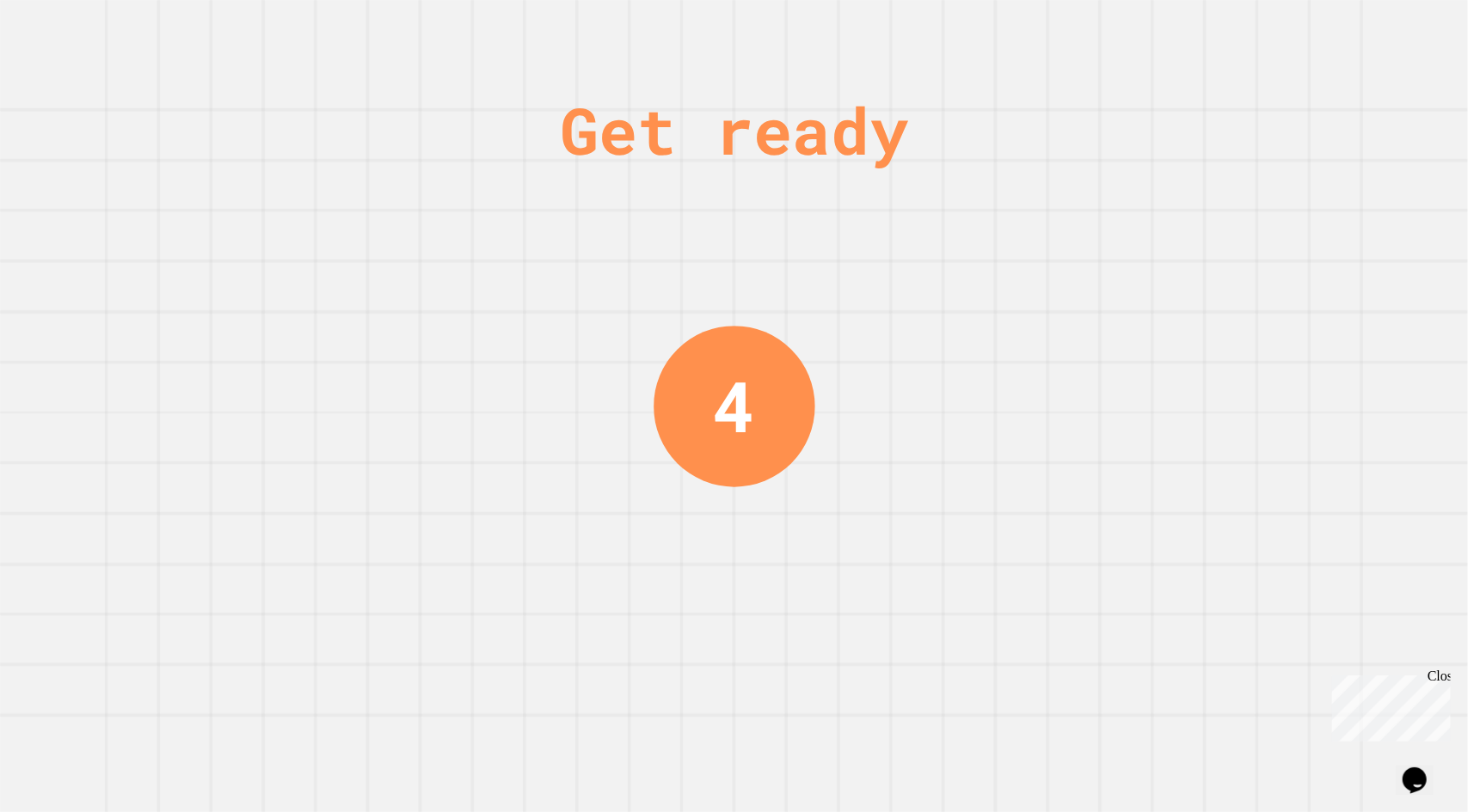
click at [750, 499] on div "Get ready 4" at bounding box center [734, 406] width 129 height 812
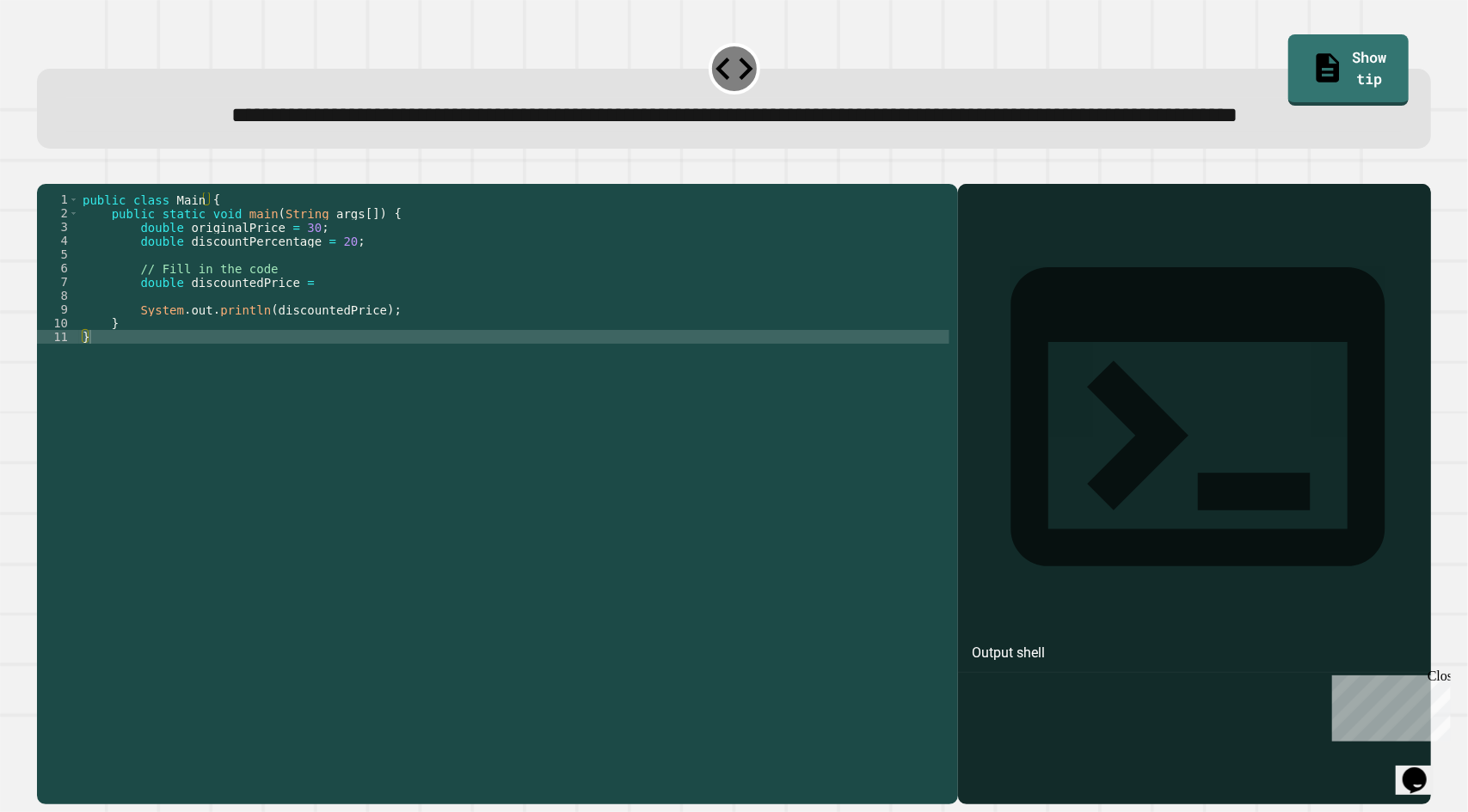
click at [317, 352] on div "public class Main { public static void main ( String args [ ]) { double origina…" at bounding box center [514, 453] width 870 height 523
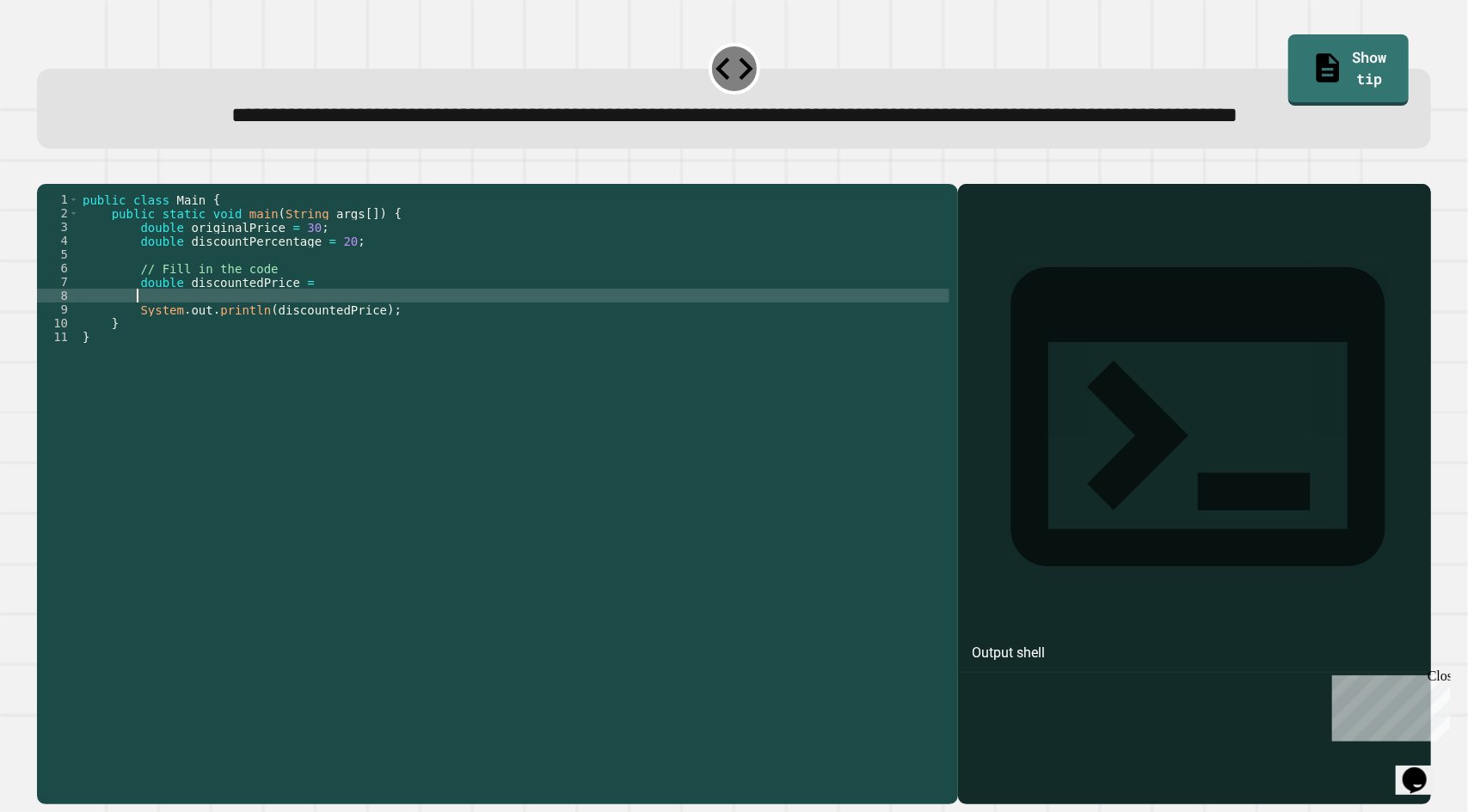
click at [311, 341] on div "public class Main { public static void main ( String args [ ]) { double origina…" at bounding box center [514, 453] width 870 height 523
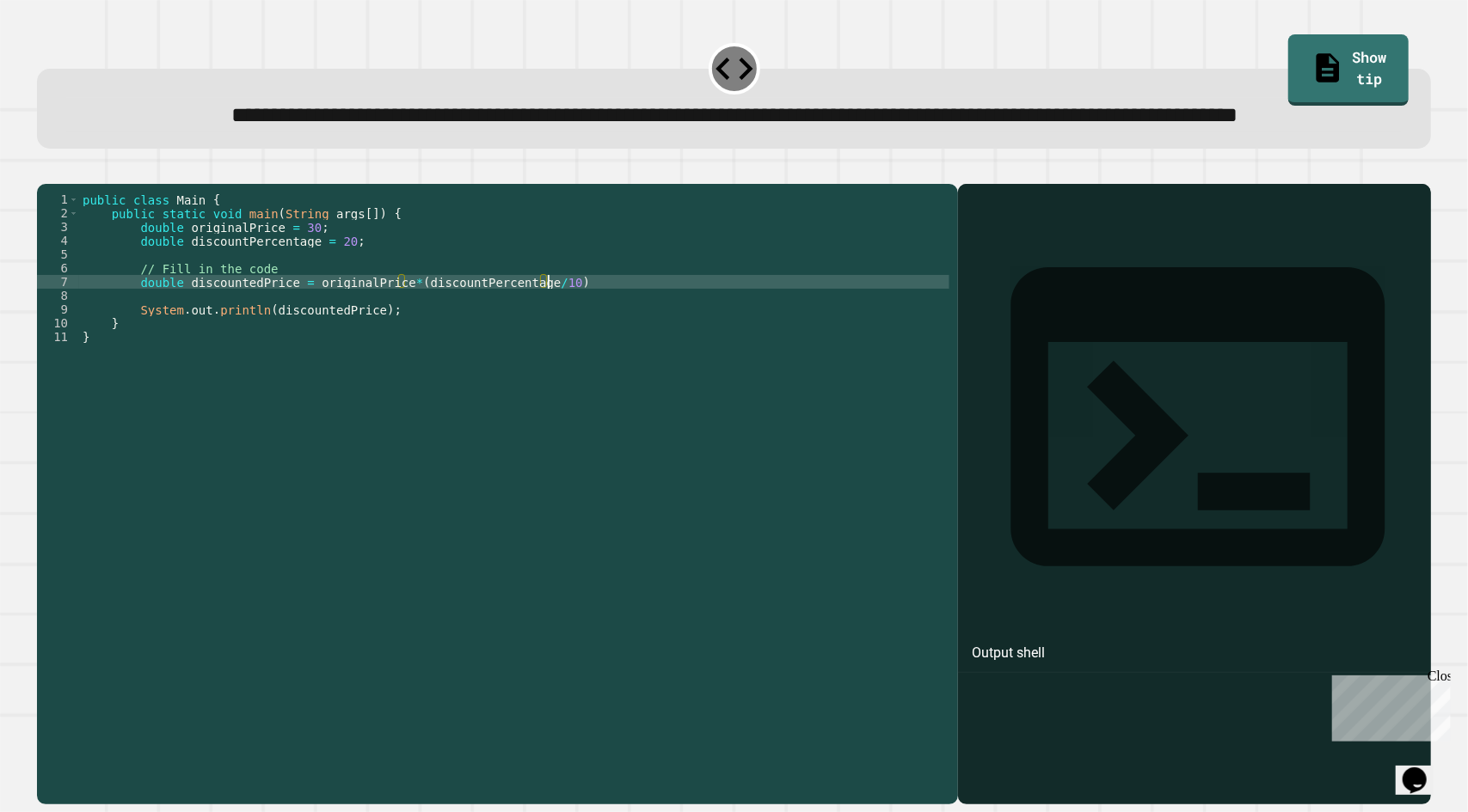
scroll to position [0, 32]
click at [62, 187] on icon "button" at bounding box center [58, 181] width 10 height 12
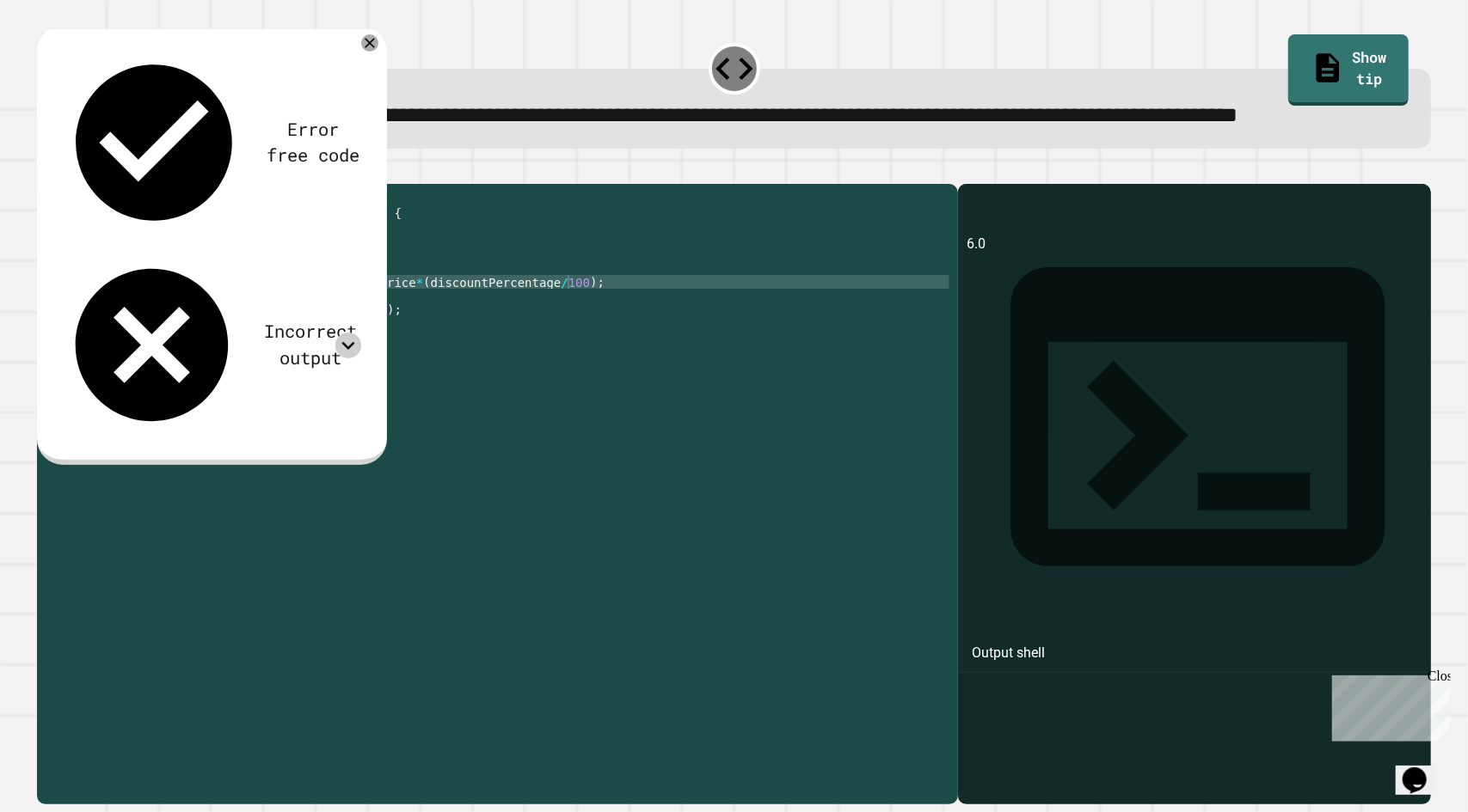
click at [344, 332] on icon at bounding box center [348, 345] width 25 height 25
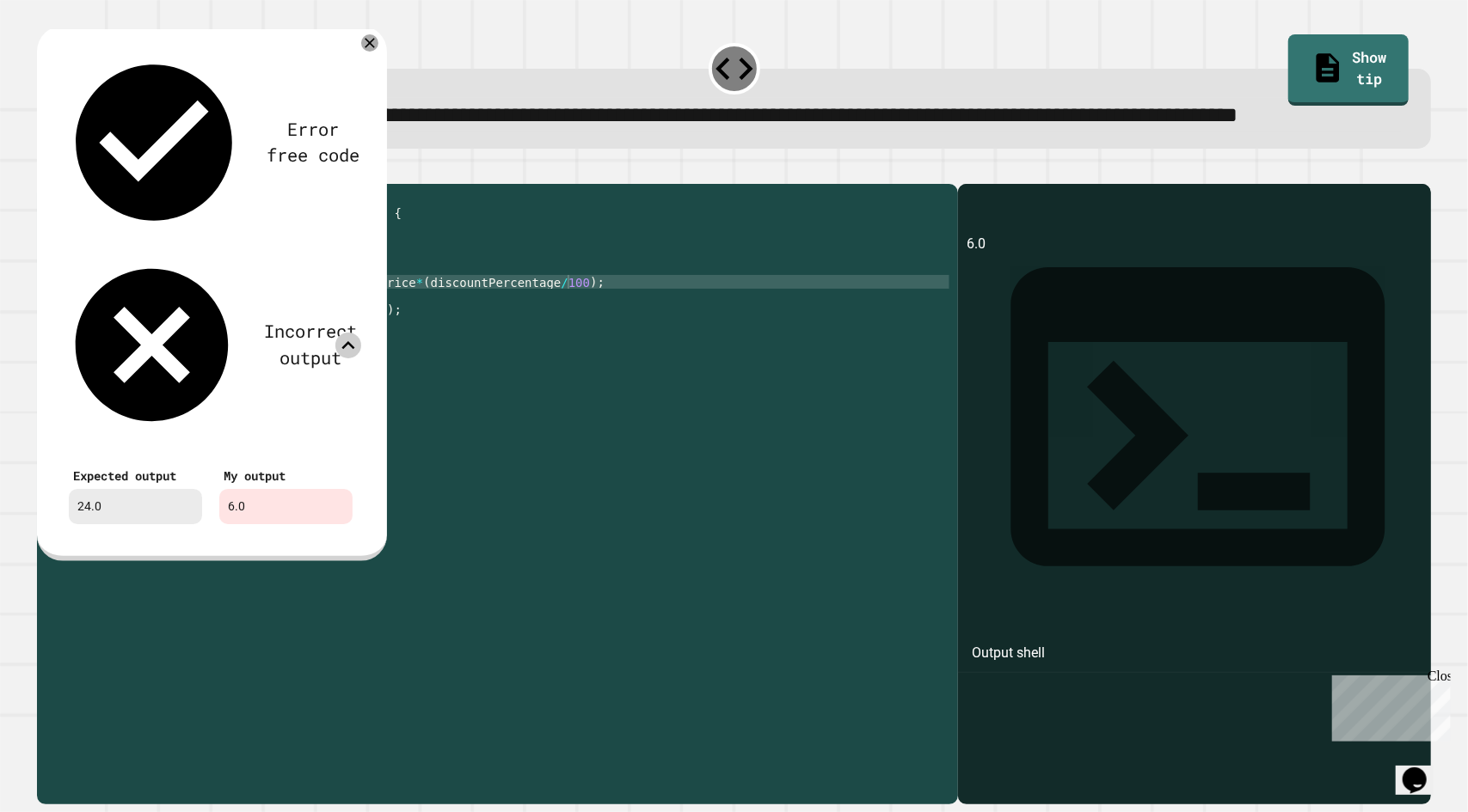
click at [568, 313] on div "public class Main { public static void main ( String args [ ]) { double origina…" at bounding box center [514, 453] width 870 height 523
drag, startPoint x: 576, startPoint y: 351, endPoint x: 305, endPoint y: 351, distance: 271.0
click at [305, 351] on div "public class Main { public static void main ( String args [ ]) { double origina…" at bounding box center [514, 453] width 870 height 523
click at [440, 349] on div "public class Main { public static void main ( String args [ ]) { double origina…" at bounding box center [514, 440] width 870 height 495
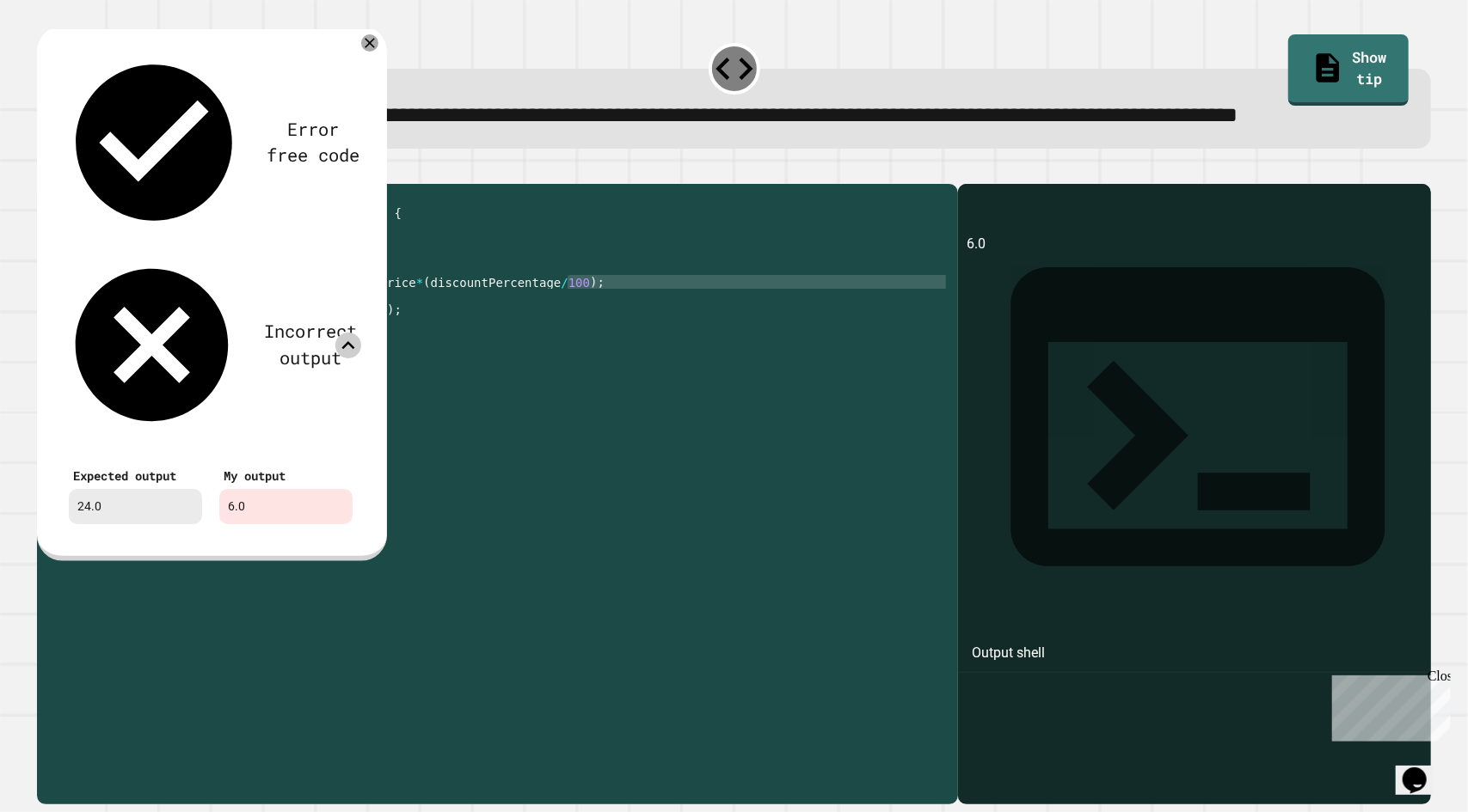
drag, startPoint x: 581, startPoint y: 349, endPoint x: 325, endPoint y: 360, distance: 256.2
click at [325, 360] on div "public class Main { public static void main ( String args [ ]) { double origina…" at bounding box center [514, 453] width 870 height 523
click at [320, 348] on div "public class Main { public static void main ( String args [ ]) { double origina…" at bounding box center [514, 453] width 870 height 523
drag, startPoint x: 306, startPoint y: 348, endPoint x: 583, endPoint y: 342, distance: 277.1
click at [583, 342] on div "public class Main { public static void main ( String args [ ]) { double origina…" at bounding box center [514, 453] width 870 height 523
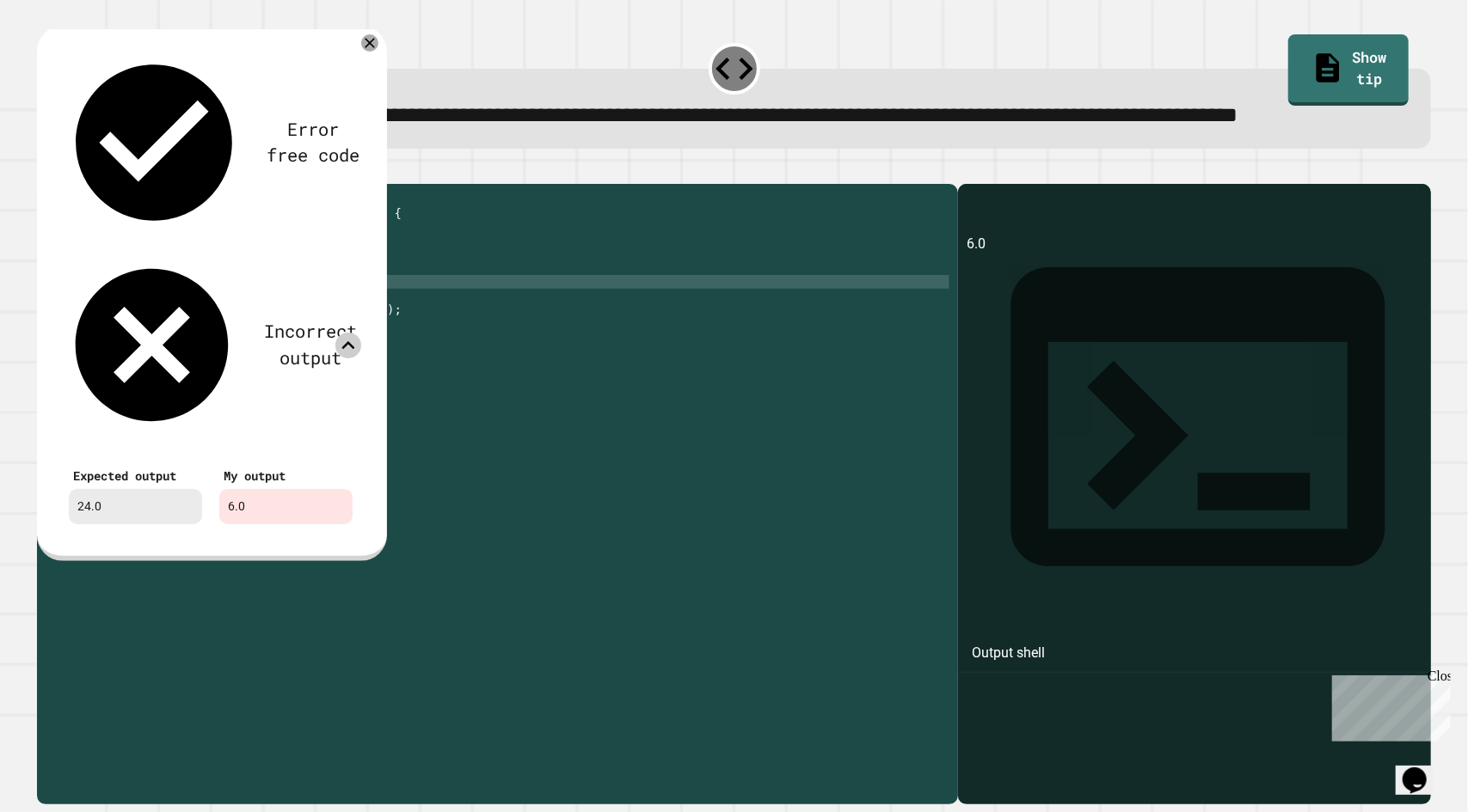
scroll to position [0, 18]
click at [467, 328] on div "public class Main { public static void main ( String args [ ]) { double origina…" at bounding box center [514, 453] width 870 height 523
click at [363, 350] on div "public class Main { public static void main ( String args [ ]) { double origina…" at bounding box center [514, 453] width 870 height 523
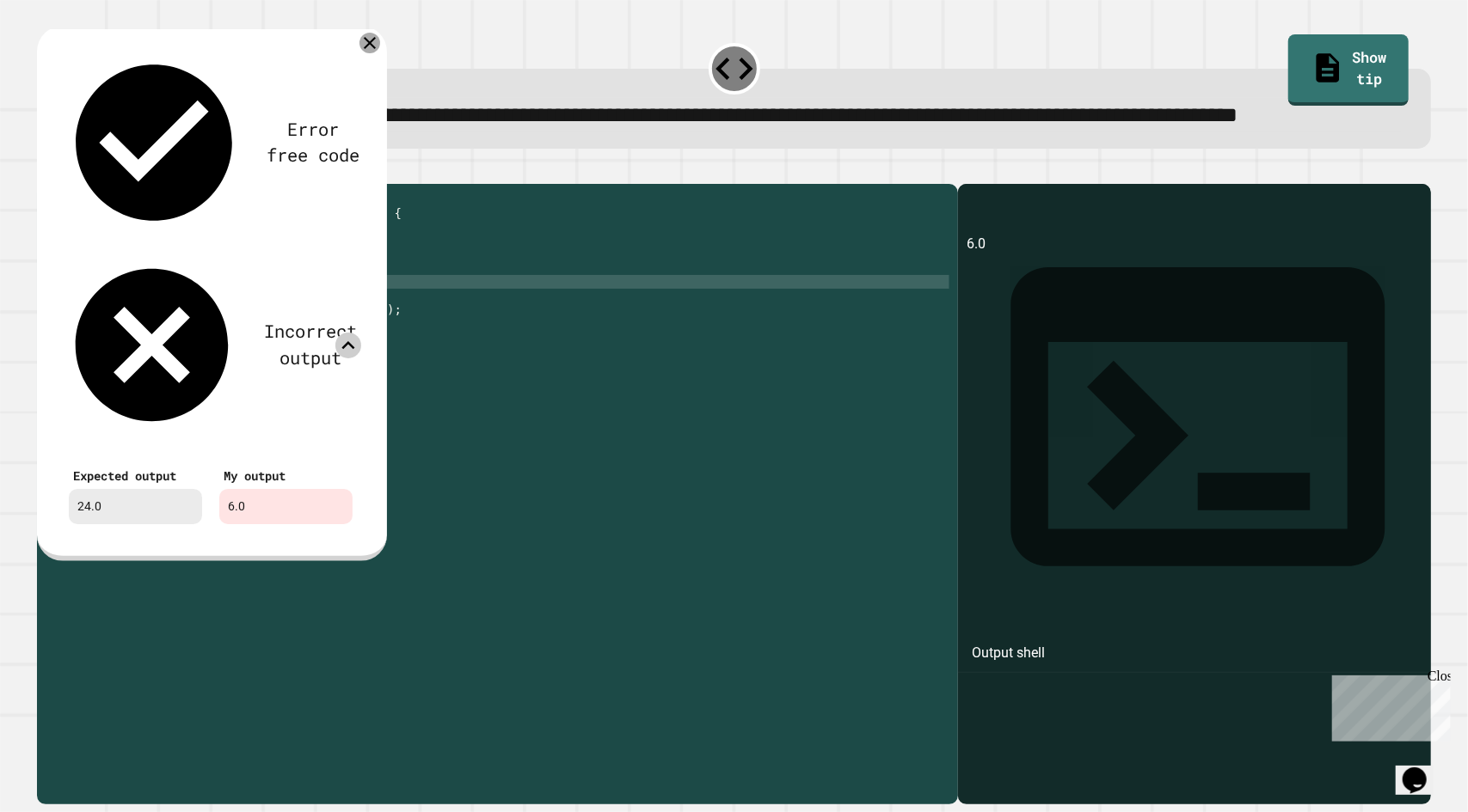
click at [373, 54] on icon at bounding box center [369, 42] width 21 height 21
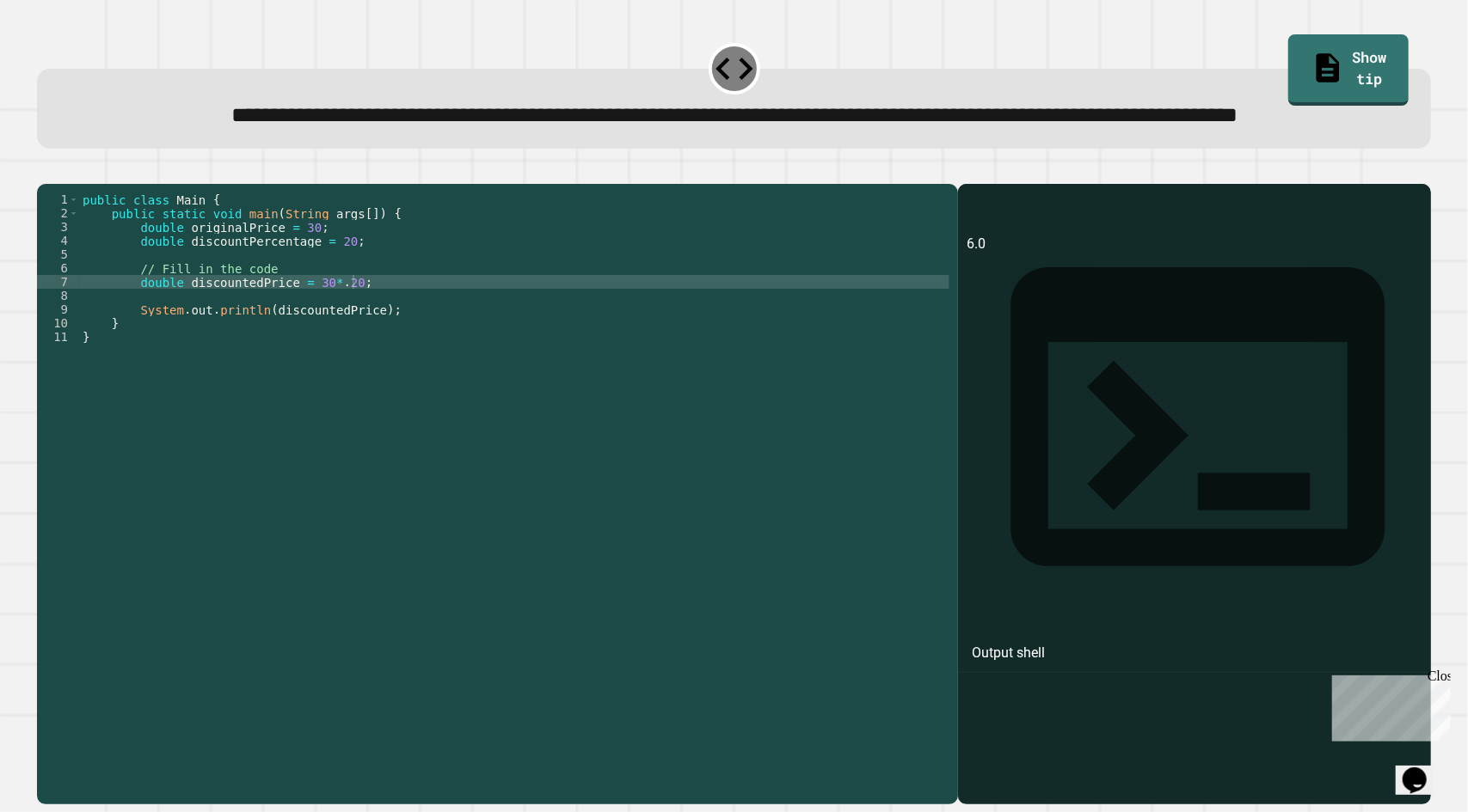
click at [46, 170] on icon "button" at bounding box center [46, 170] width 0 height 0
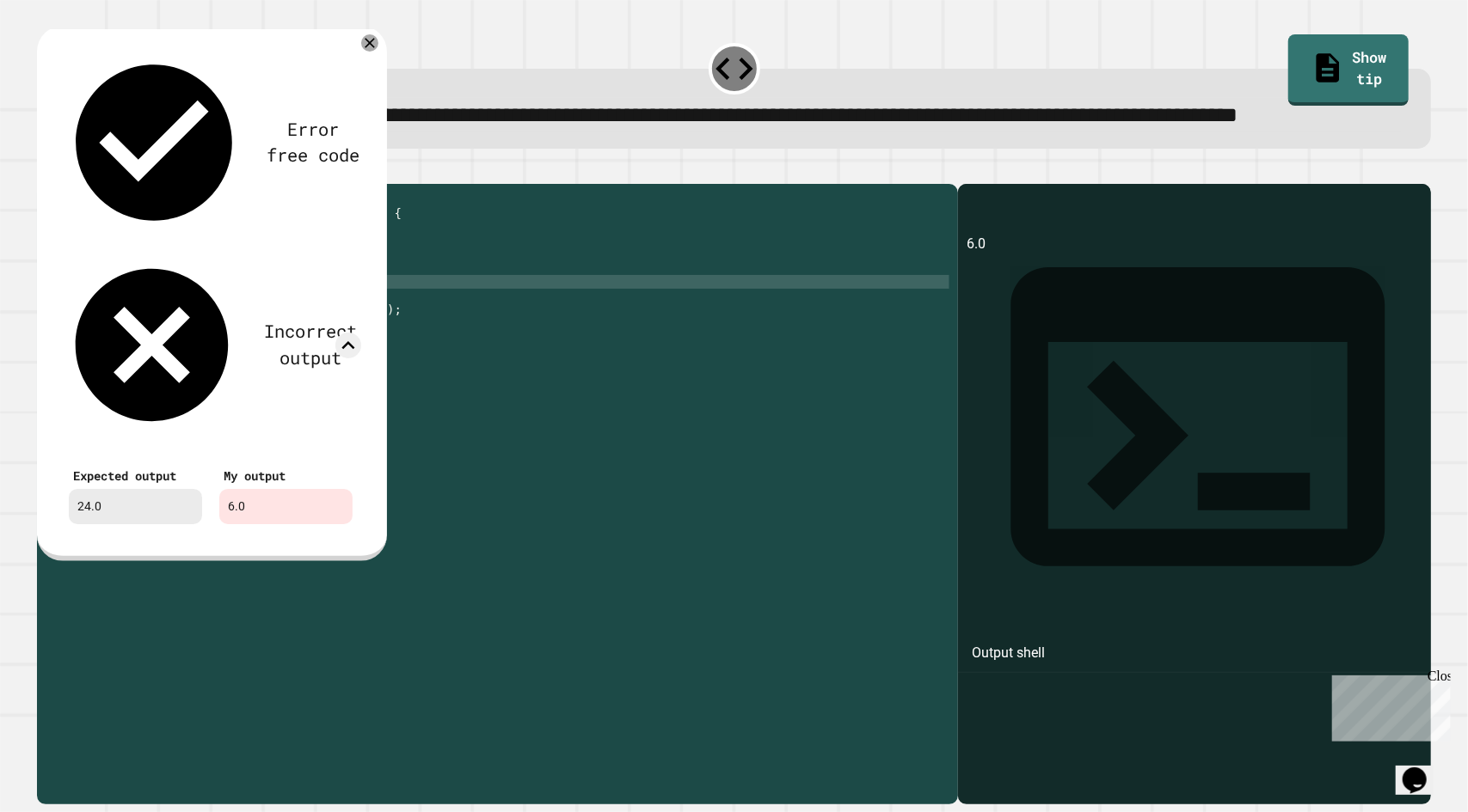
click at [383, 327] on div "public class Main { public static void main ( String args [ ]) { double origina…" at bounding box center [514, 453] width 870 height 523
drag, startPoint x: 371, startPoint y: 341, endPoint x: 304, endPoint y: 345, distance: 67.1
click at [304, 345] on div "public class Main { public static void main ( String args [ ]) { double origina…" at bounding box center [514, 453] width 870 height 523
click at [1305, 63] on link "Show tip" at bounding box center [1348, 68] width 116 height 75
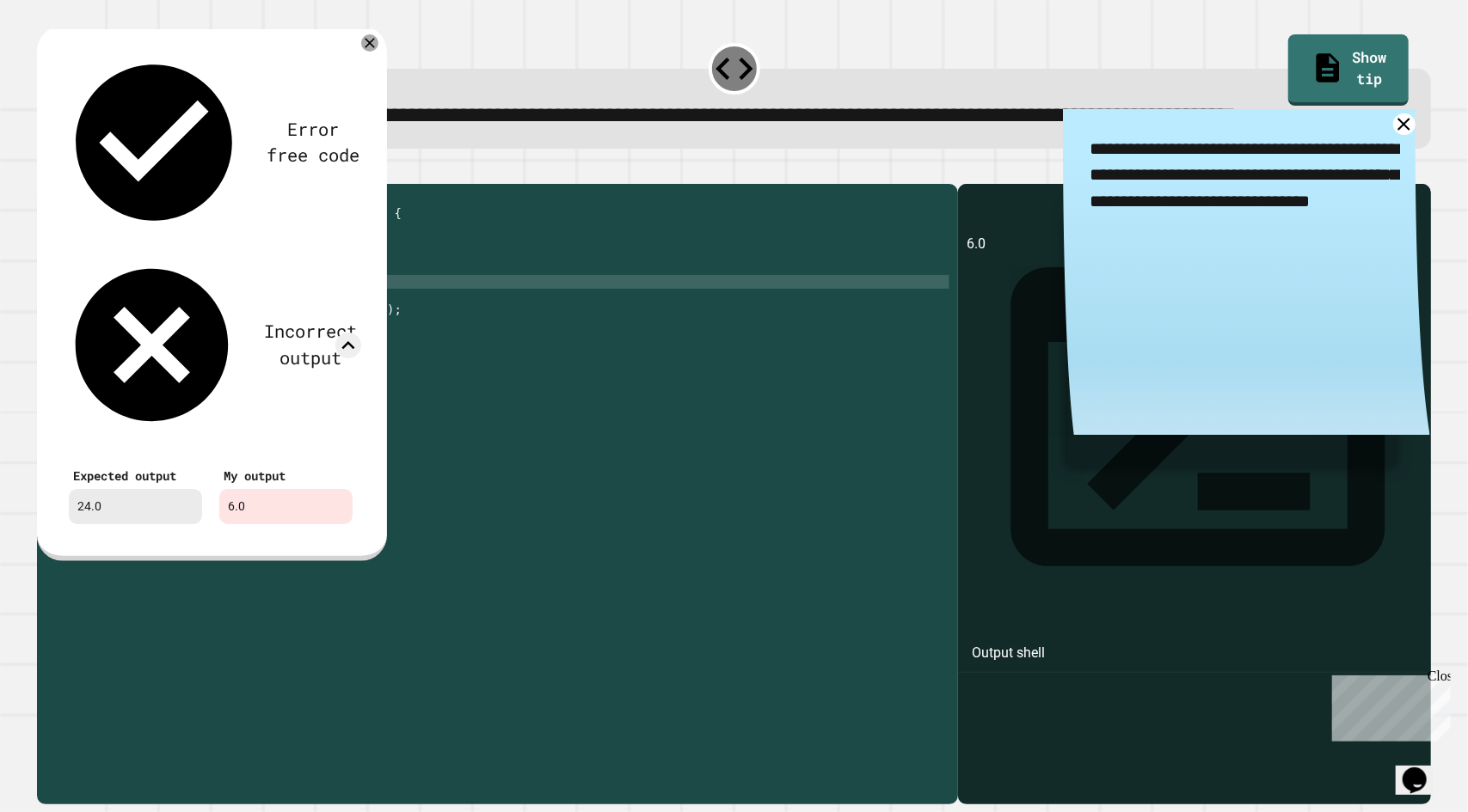
click at [368, 52] on icon at bounding box center [369, 43] width 18 height 18
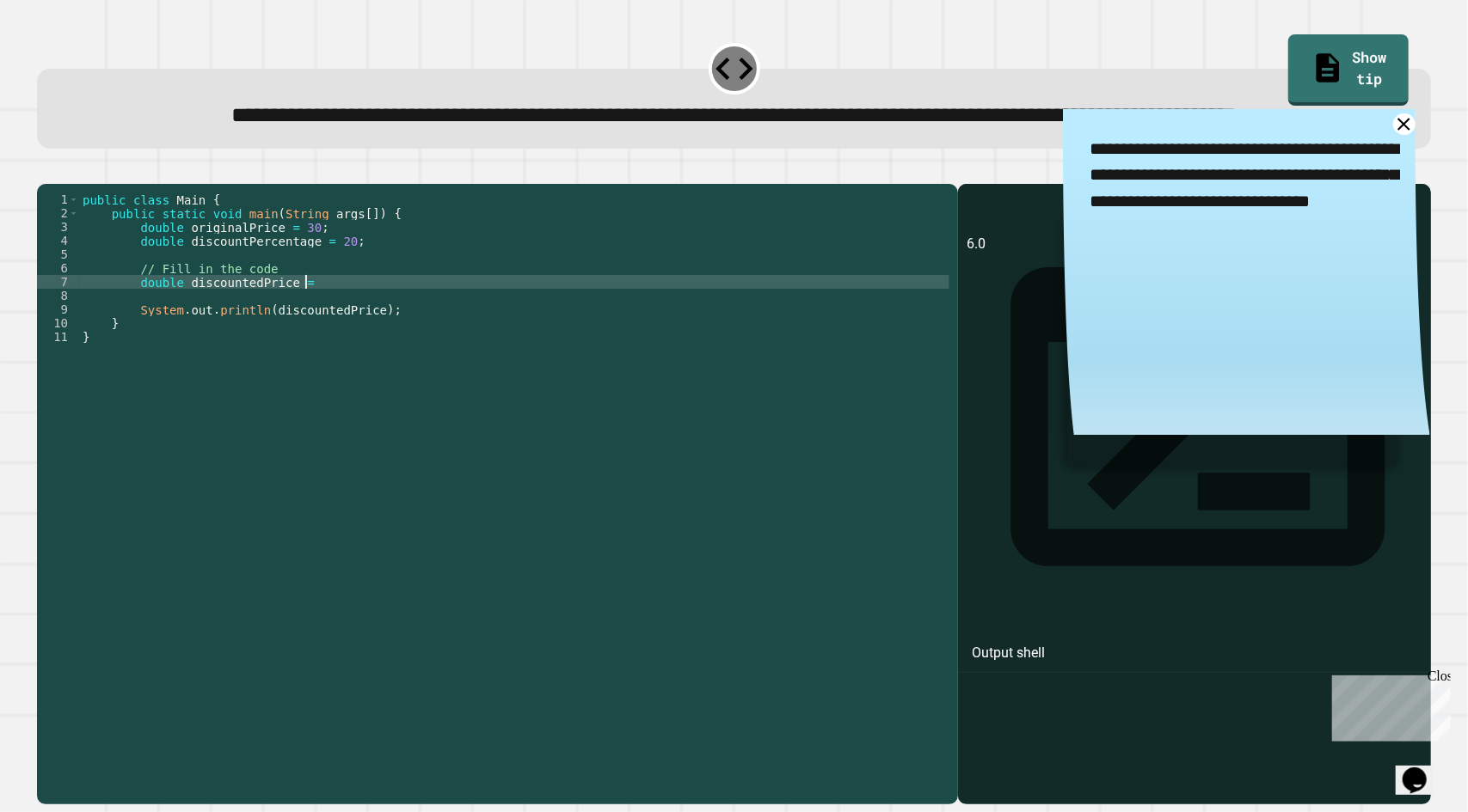
click at [318, 345] on div "public class Main { public static void main ( String args [ ]) { double origina…" at bounding box center [514, 453] width 870 height 523
click at [46, 170] on icon "button" at bounding box center [46, 170] width 0 height 0
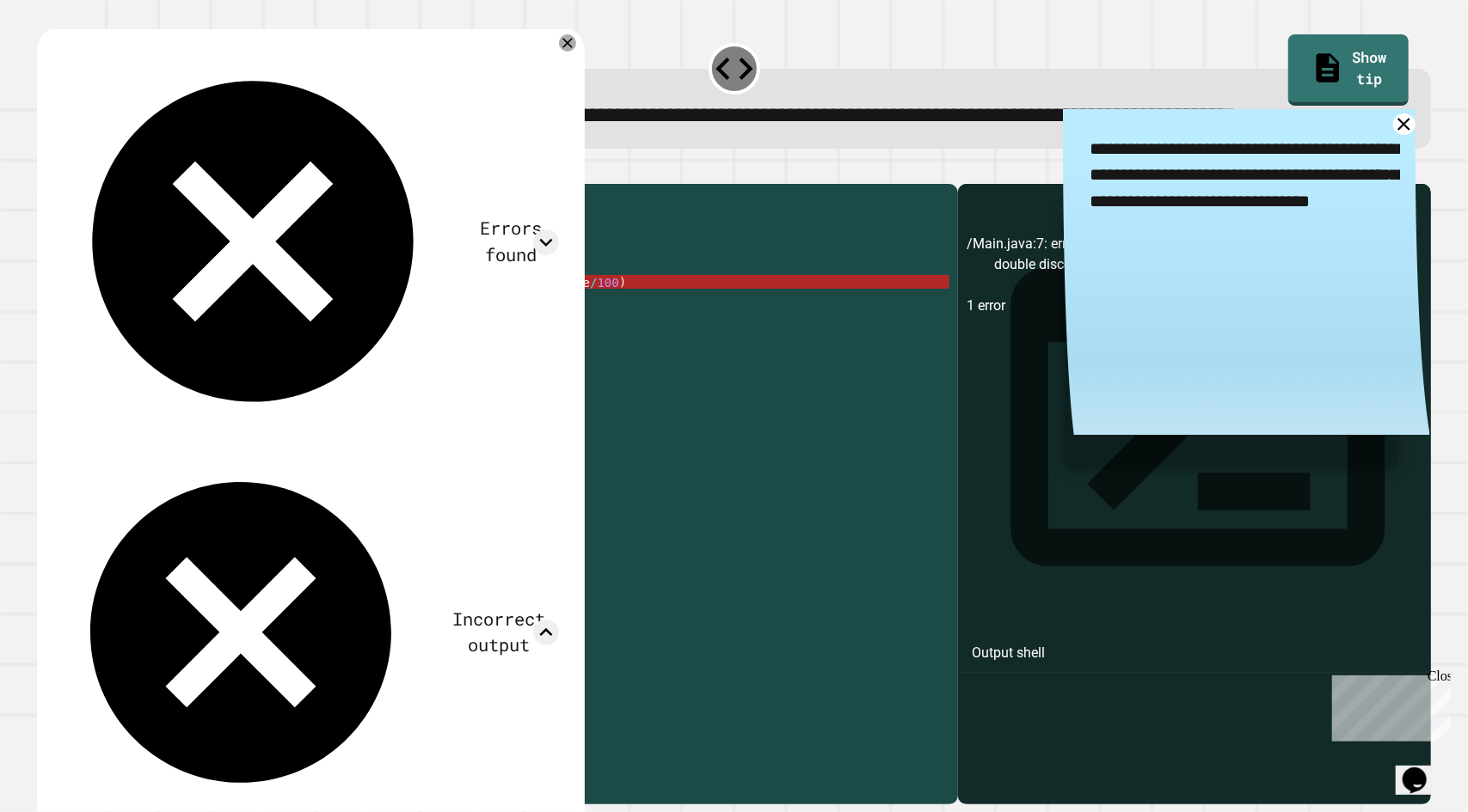
click at [444, 390] on div "public class Main { public static void main ( String args [ ]) { double origina…" at bounding box center [514, 453] width 870 height 523
click at [566, 52] on icon at bounding box center [568, 43] width 18 height 18
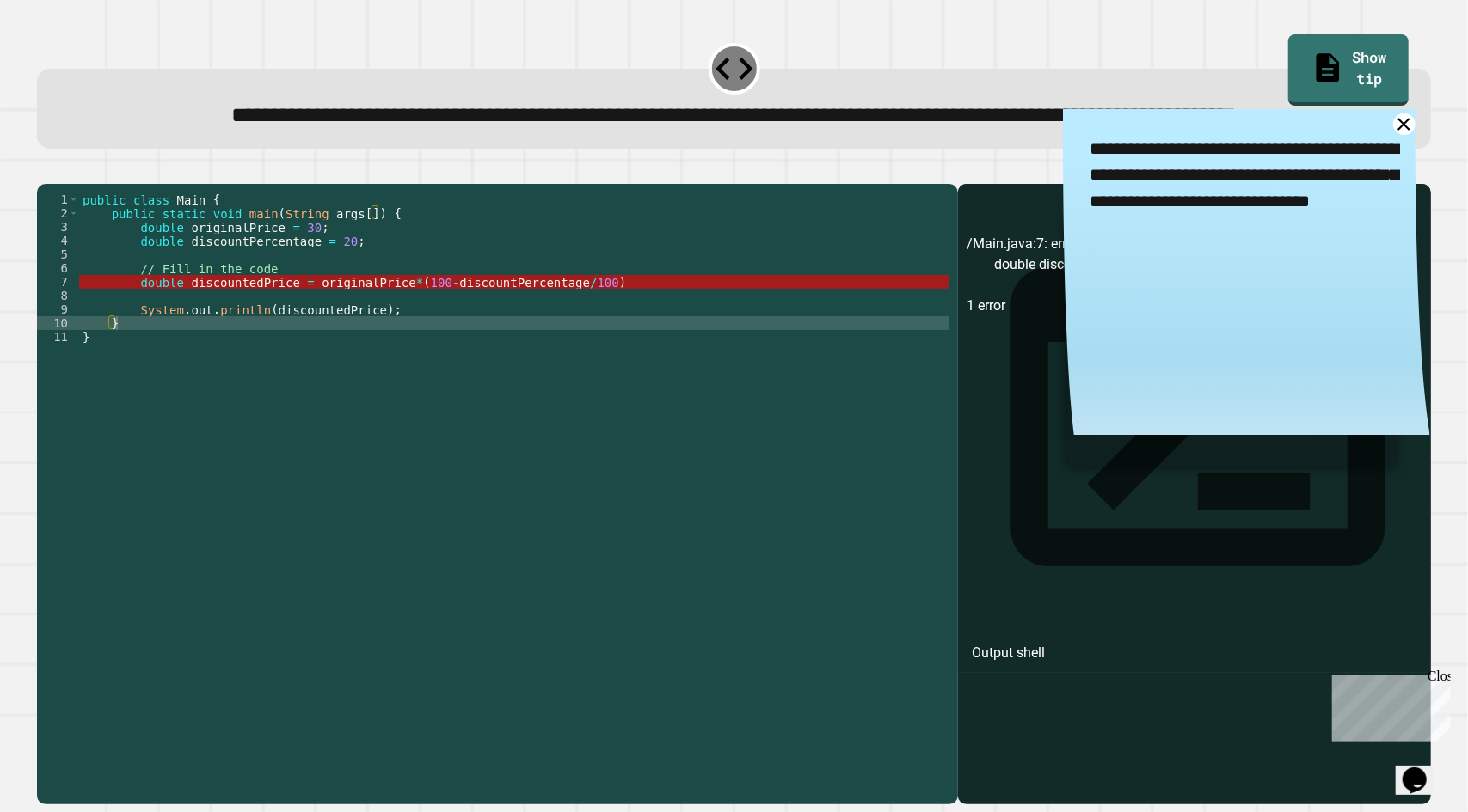
click at [606, 356] on div "public class Main { public static void main ( String args [ ]) { double origina…" at bounding box center [514, 453] width 870 height 523
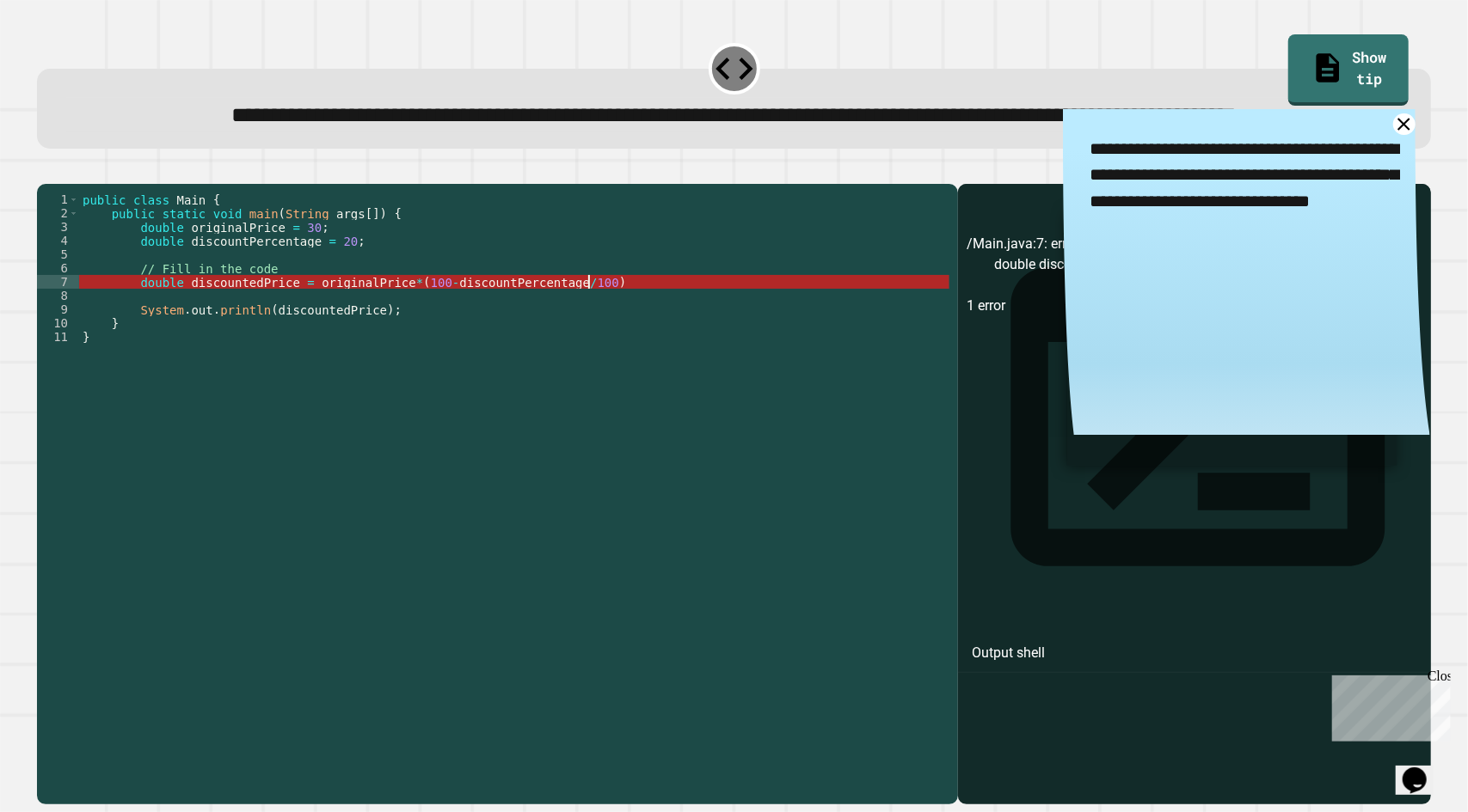
click at [604, 351] on div "public class Main { public static void main ( String args [ ]) { double origina…" at bounding box center [514, 453] width 870 height 523
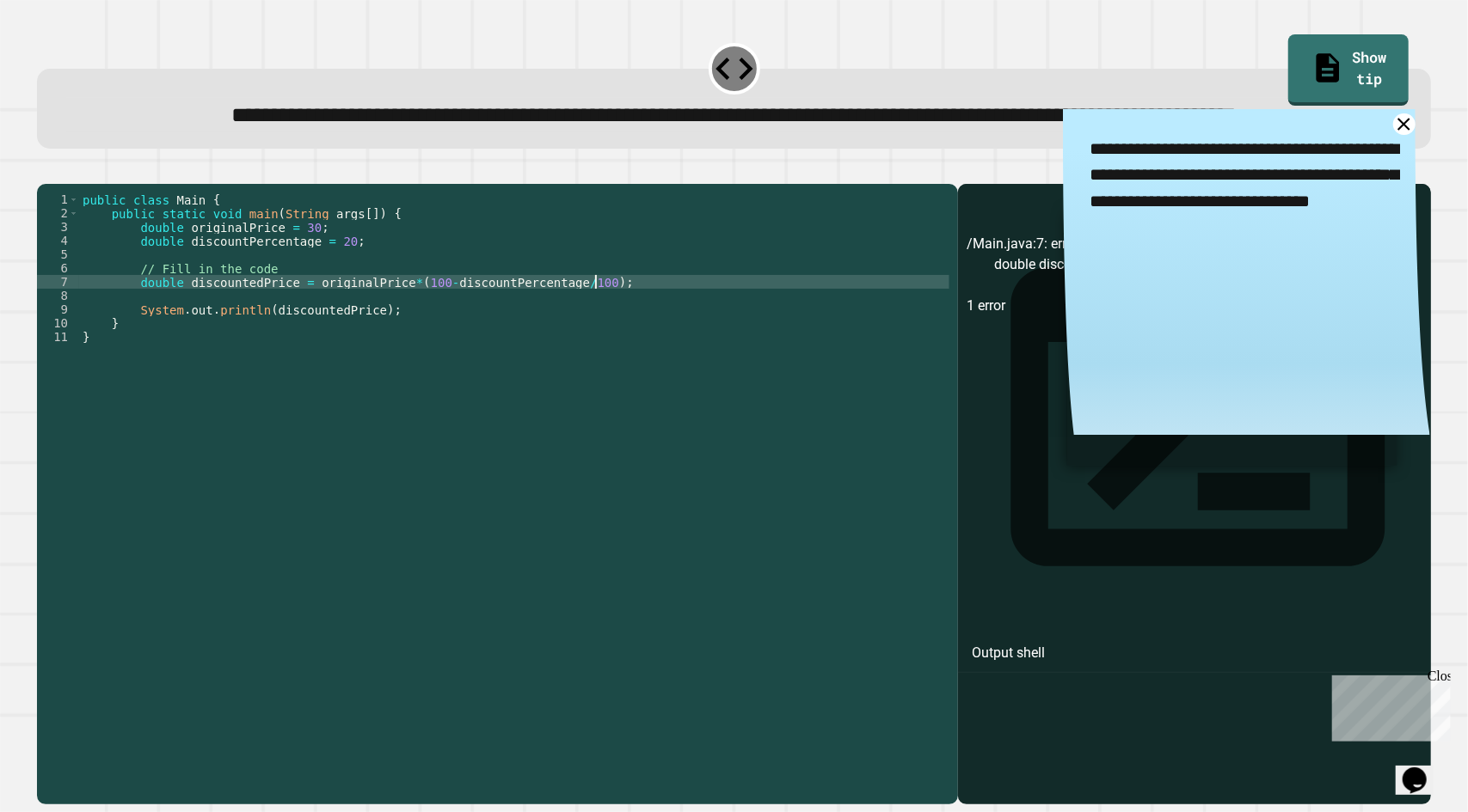
type textarea "**********"
click at [46, 170] on icon "button" at bounding box center [46, 170] width 0 height 0
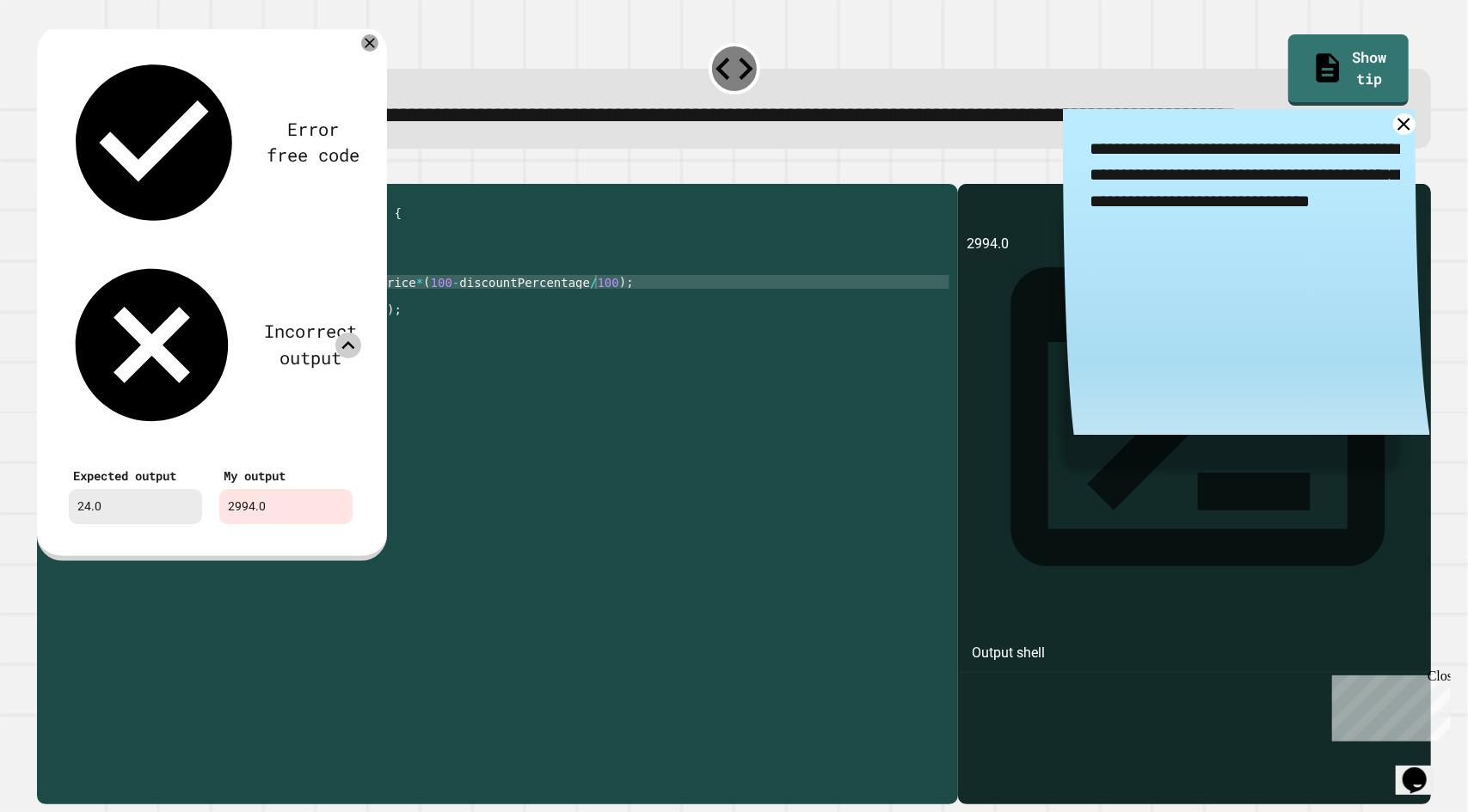
click at [344, 332] on icon at bounding box center [348, 345] width 25 height 25
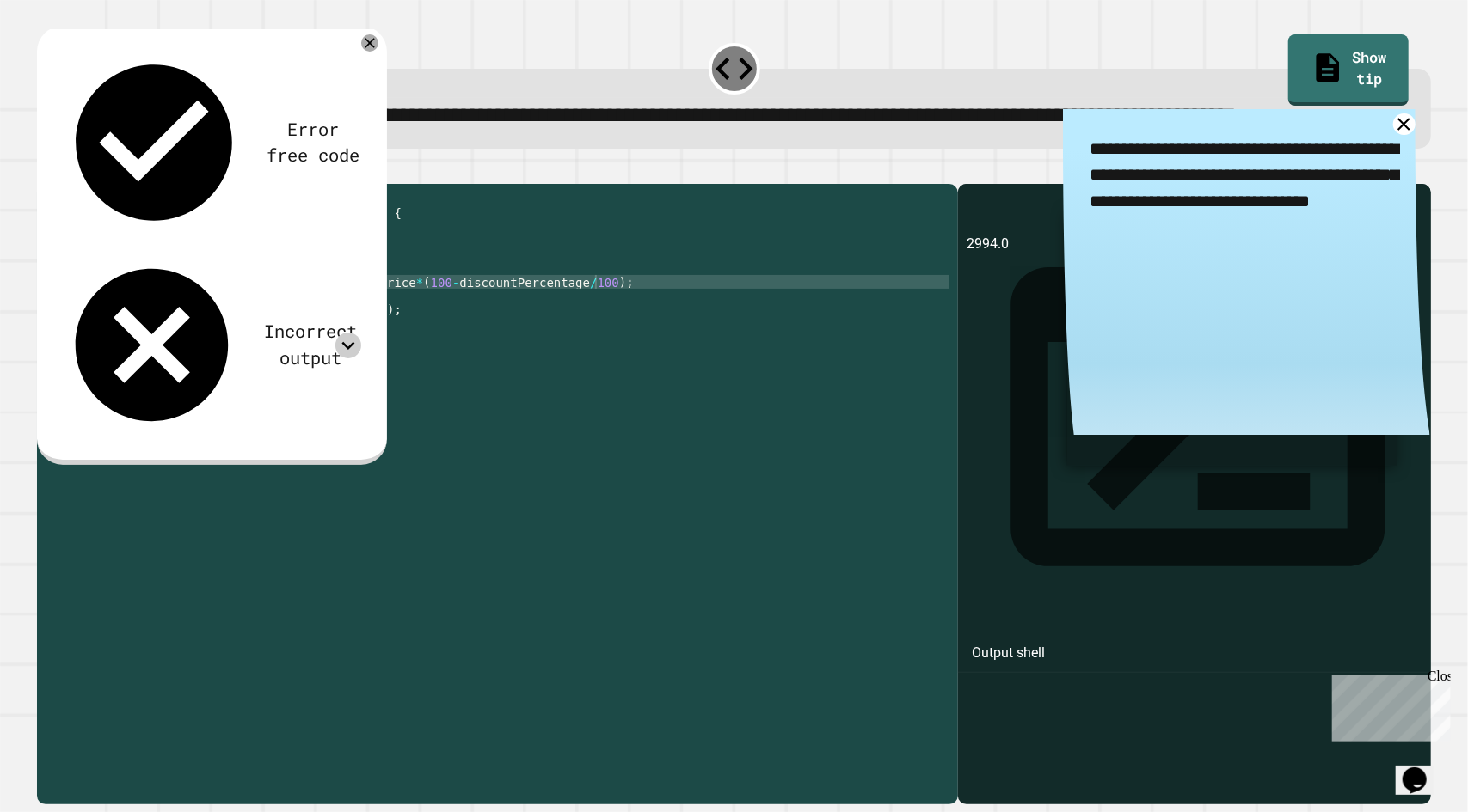
click at [344, 332] on icon at bounding box center [348, 345] width 25 height 25
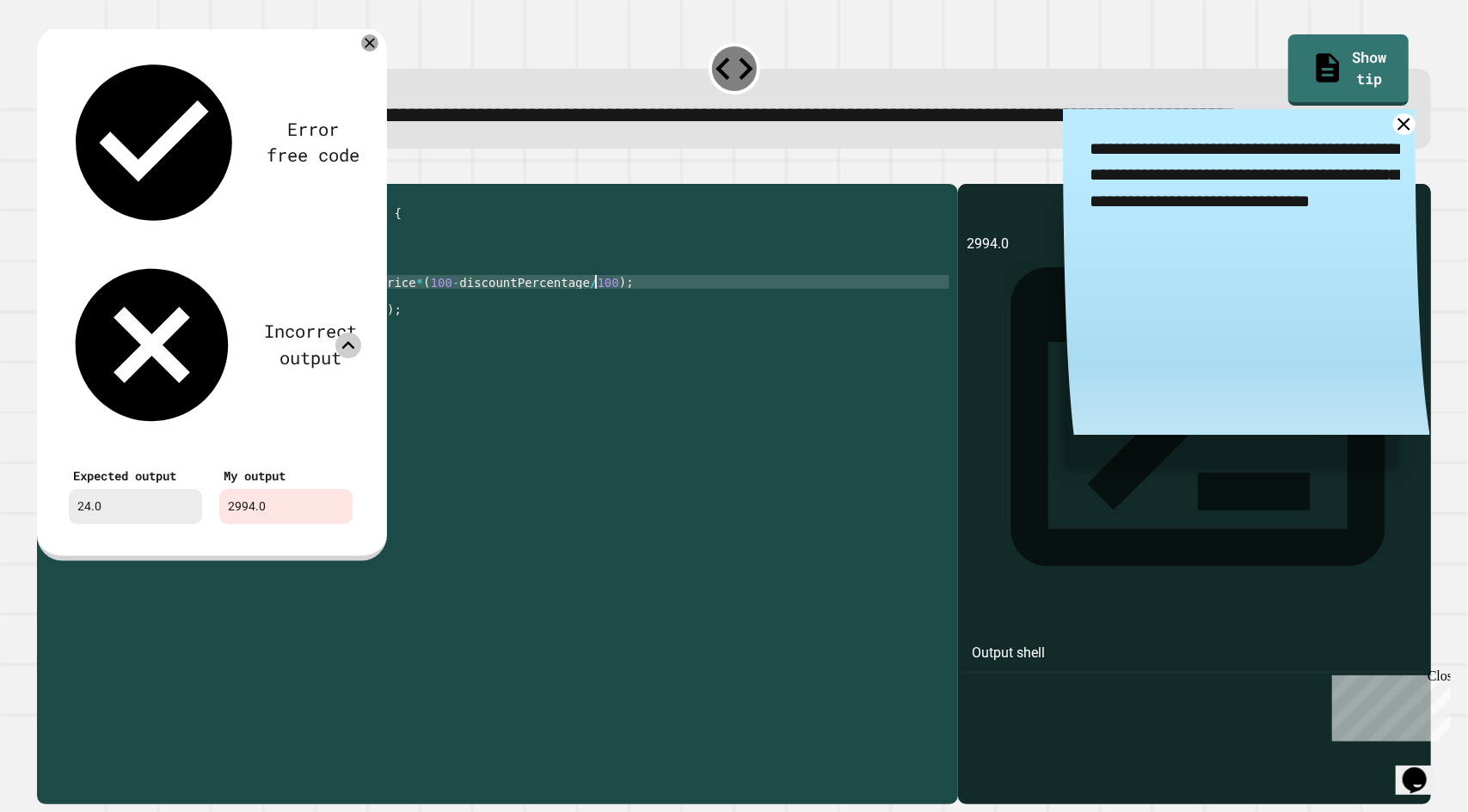
click at [630, 347] on div "public class Main { public static void main ( String args [ ]) { double origina…" at bounding box center [514, 453] width 870 height 523
click at [1392, 137] on icon at bounding box center [1403, 124] width 24 height 24
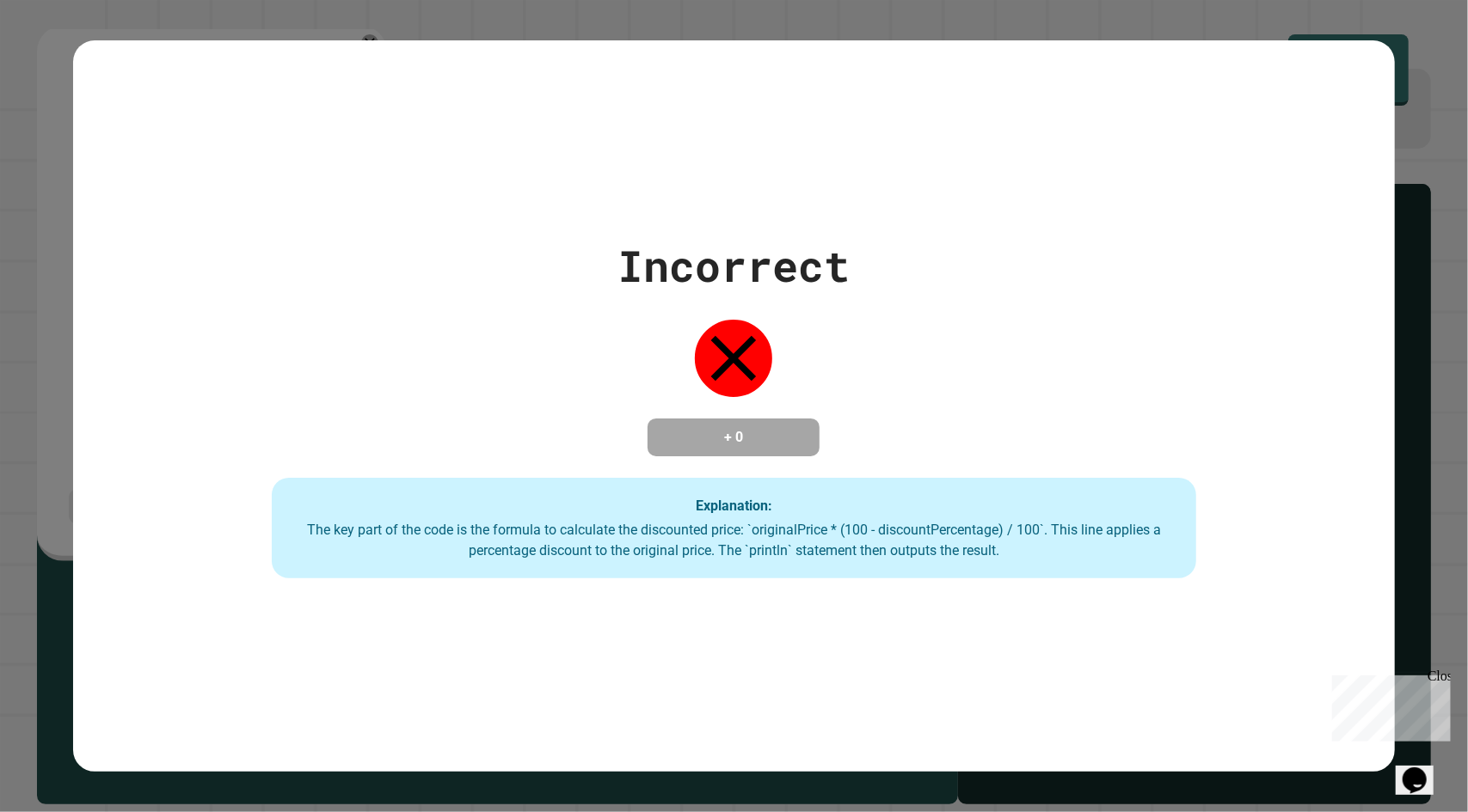
click at [27, 406] on div "Incorrect + 0 Explanation: The key part of the code is the formula to calculate…" at bounding box center [734, 406] width 1468 height 812
click at [670, 475] on div "Incorrect + 0 Explanation: The key part of the code is the formula to calculate…" at bounding box center [733, 406] width 1320 height 346
click at [632, 671] on div "Incorrect + 0 Explanation: The key part of the code is the formula to calculate…" at bounding box center [733, 406] width 1320 height 732
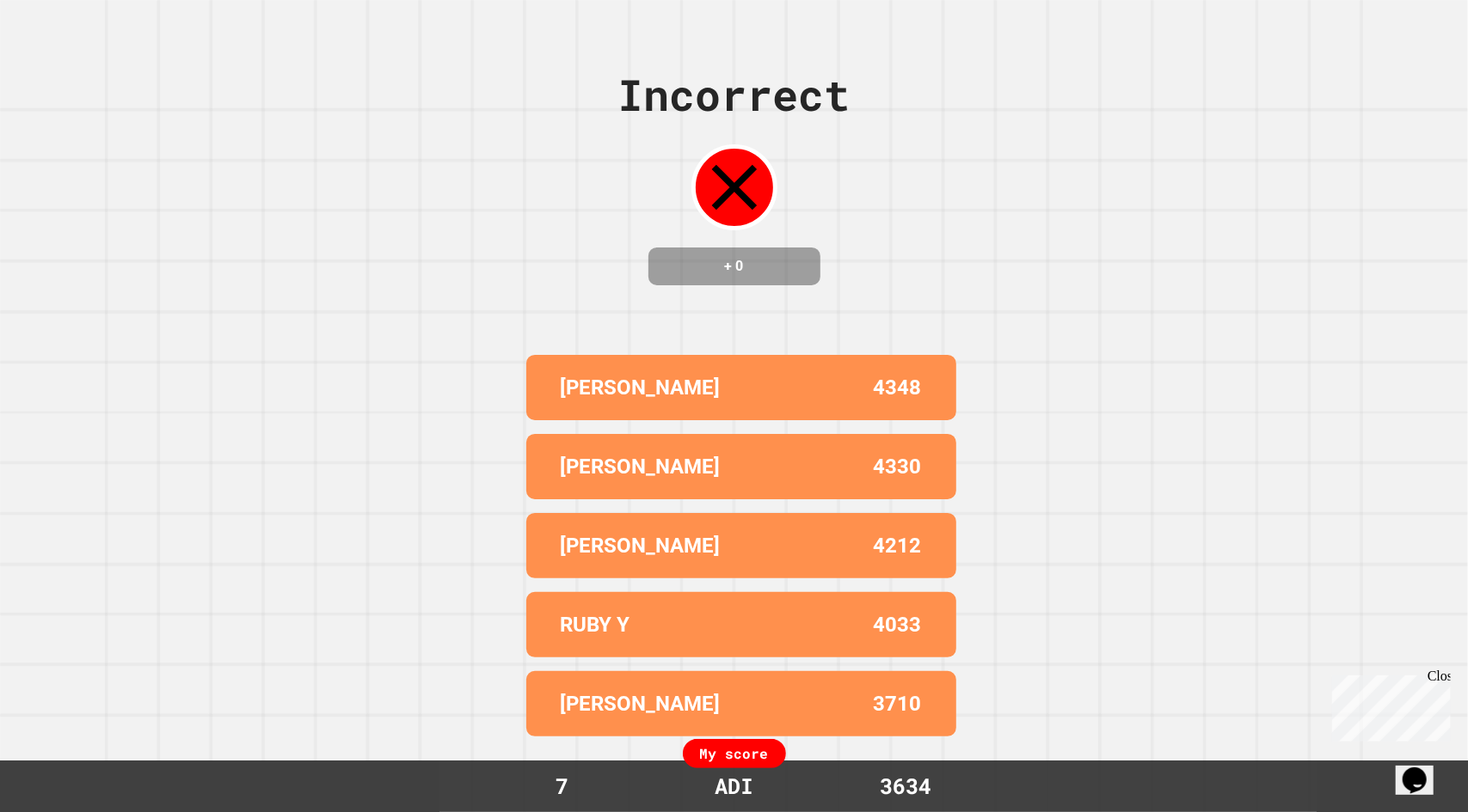
click at [741, 751] on div "My score" at bounding box center [734, 754] width 104 height 29
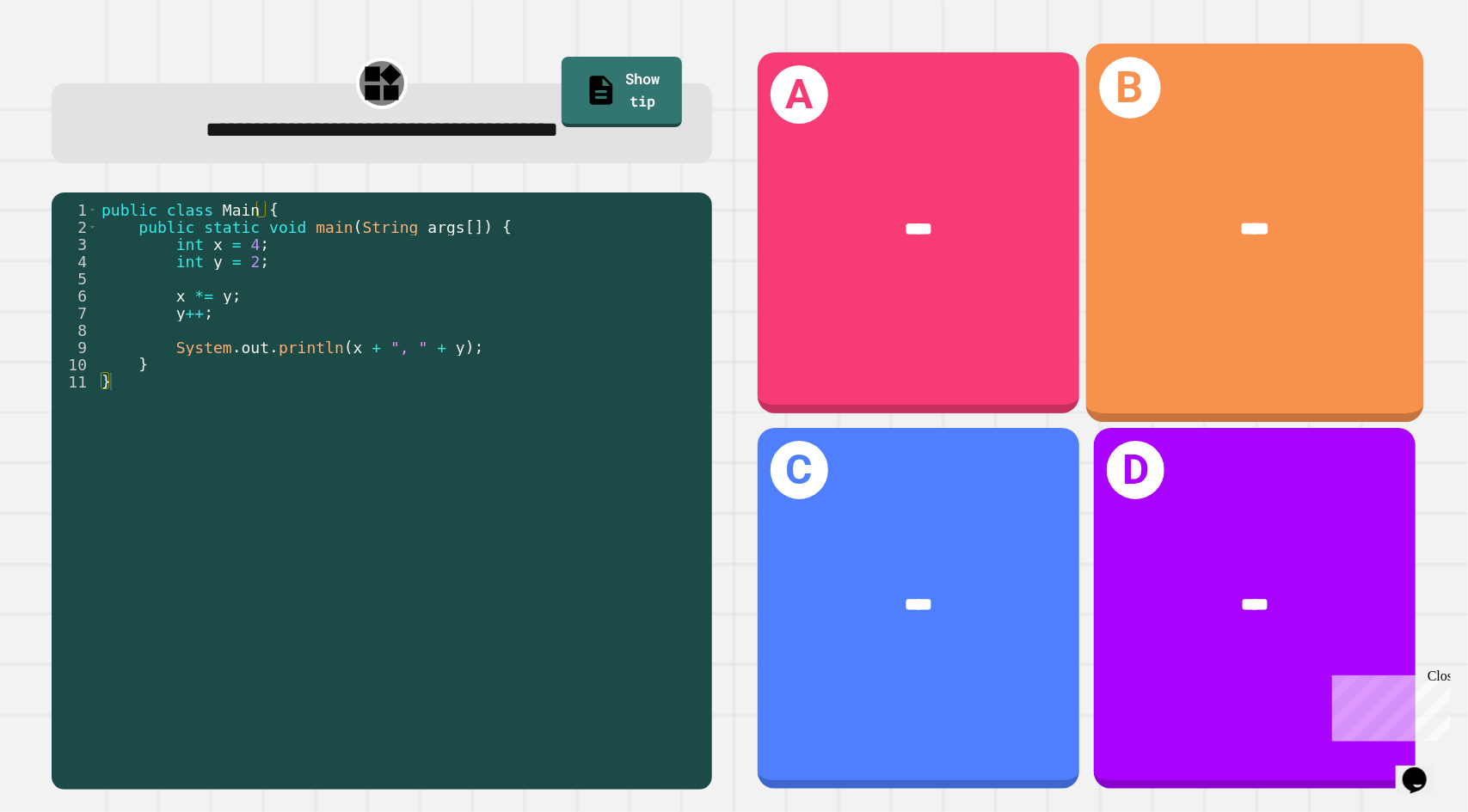
click at [1216, 269] on div "****" at bounding box center [1254, 229] width 338 height 102
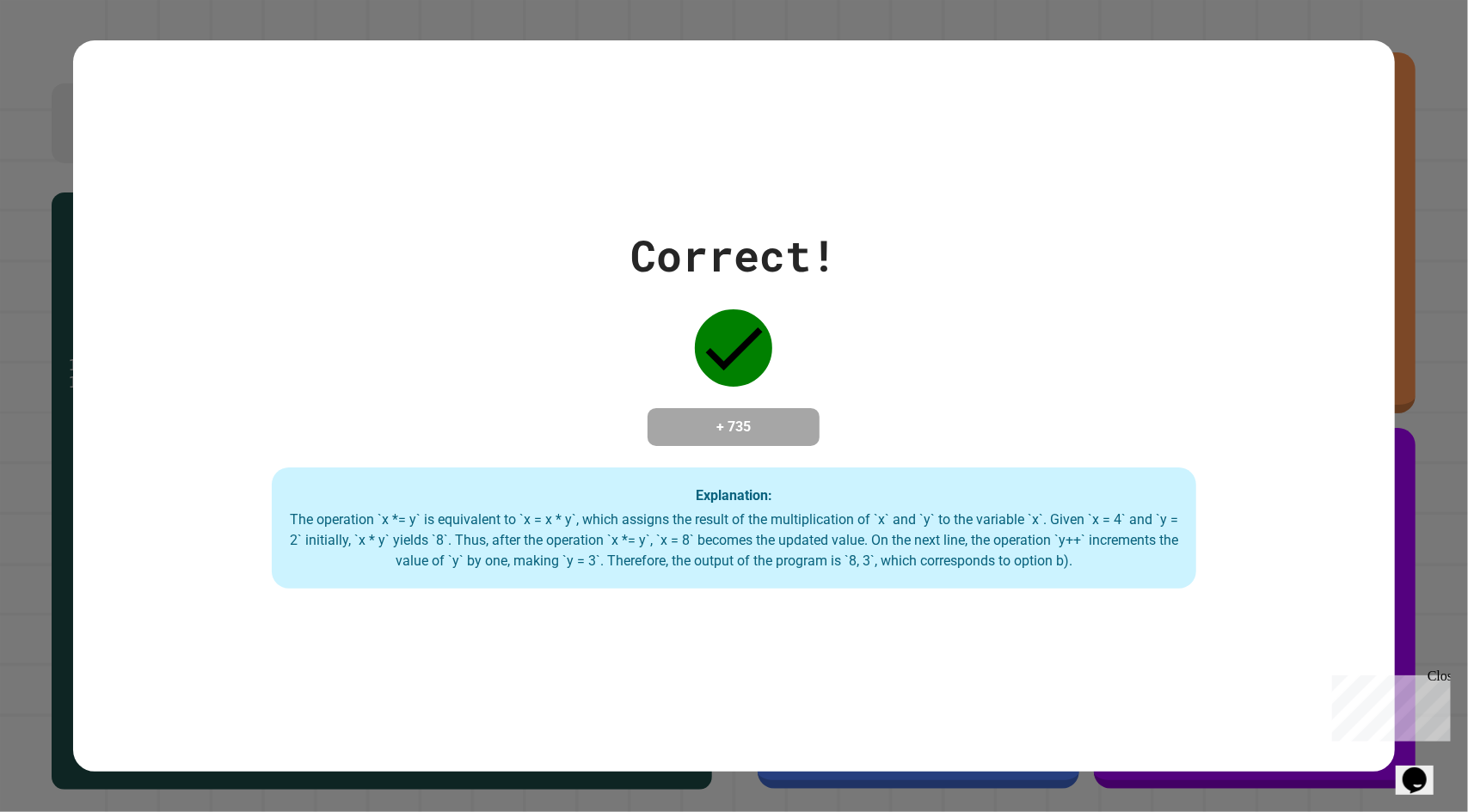
click at [818, 513] on div "Explanation: The operation `x *= y` is equivalent to `x = x * y`, which assigns…" at bounding box center [734, 529] width 925 height 122
